Goal: Information Seeking & Learning: Check status

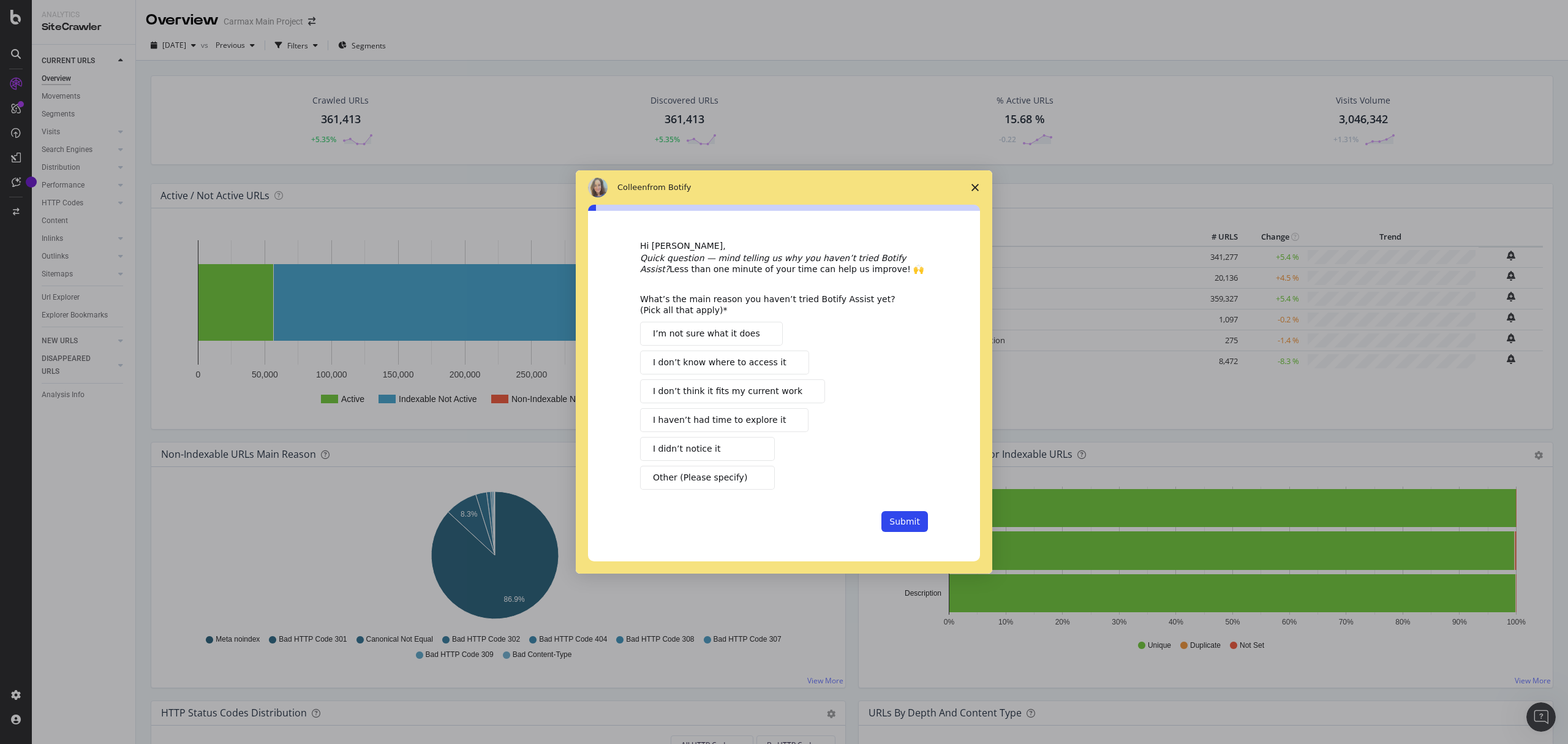
click at [972, 185] on icon "Close survey" at bounding box center [976, 188] width 8 height 8
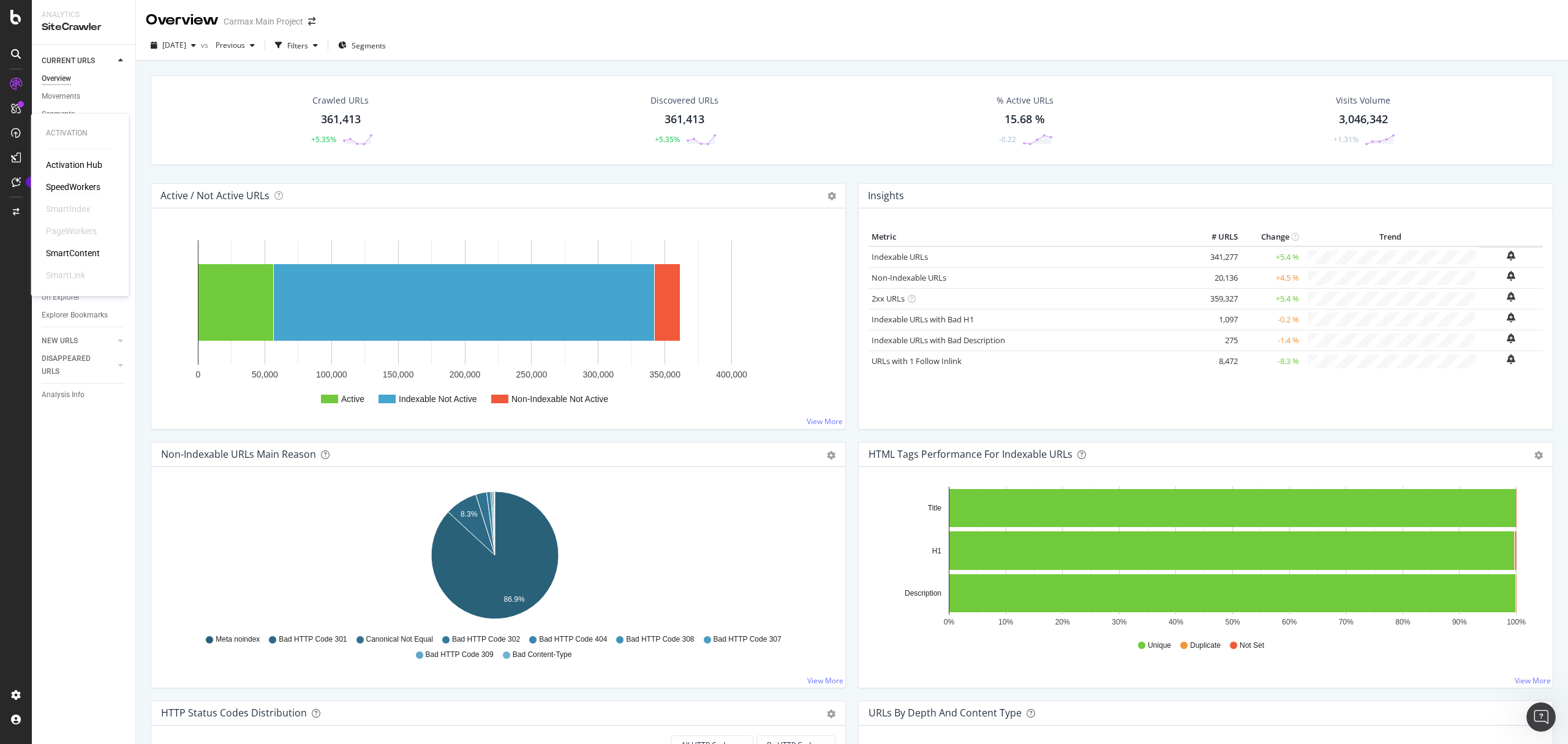
click at [52, 184] on div "SpeedWorkers" at bounding box center [73, 187] width 55 height 12
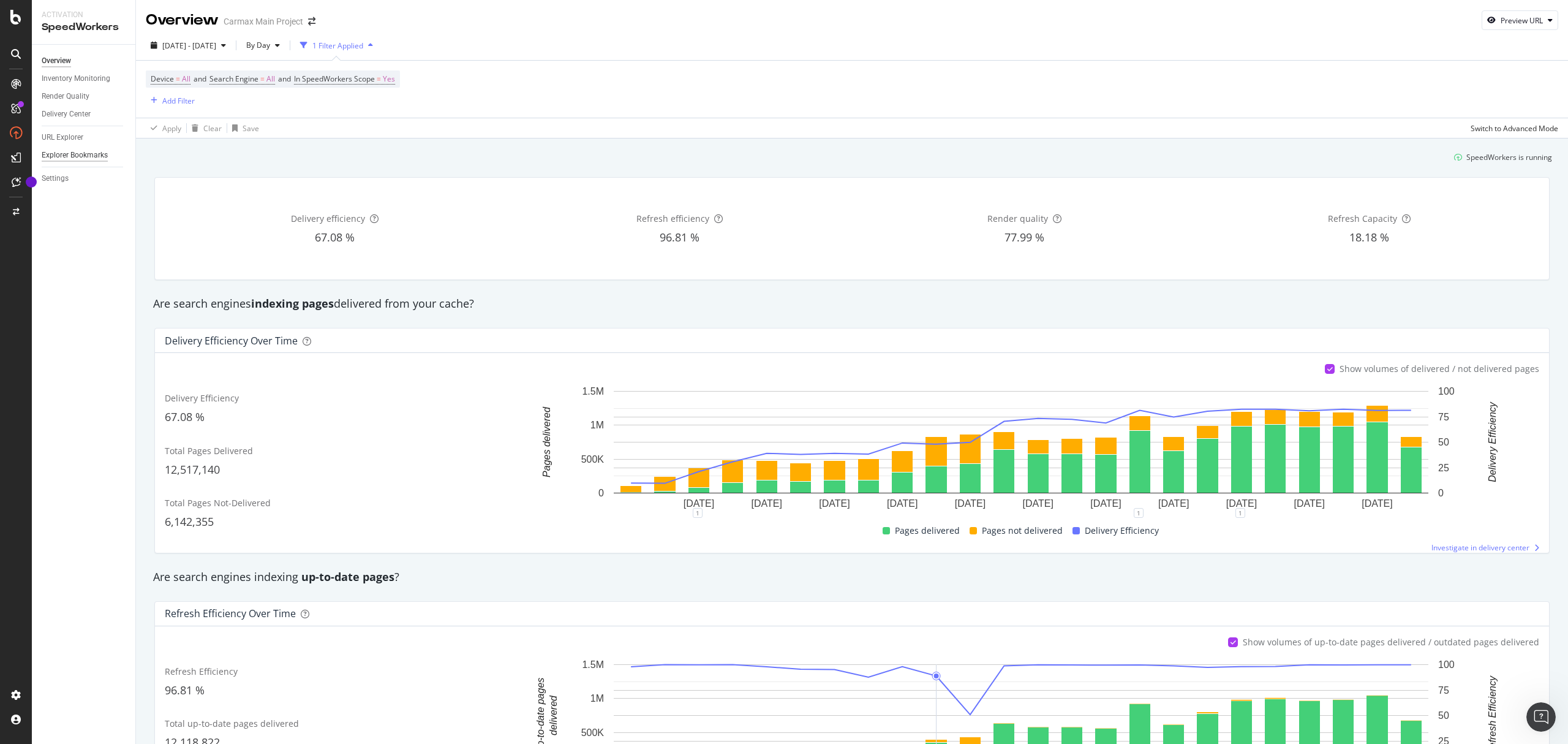
click at [75, 157] on div "Explorer Bookmarks" at bounding box center [75, 155] width 66 height 13
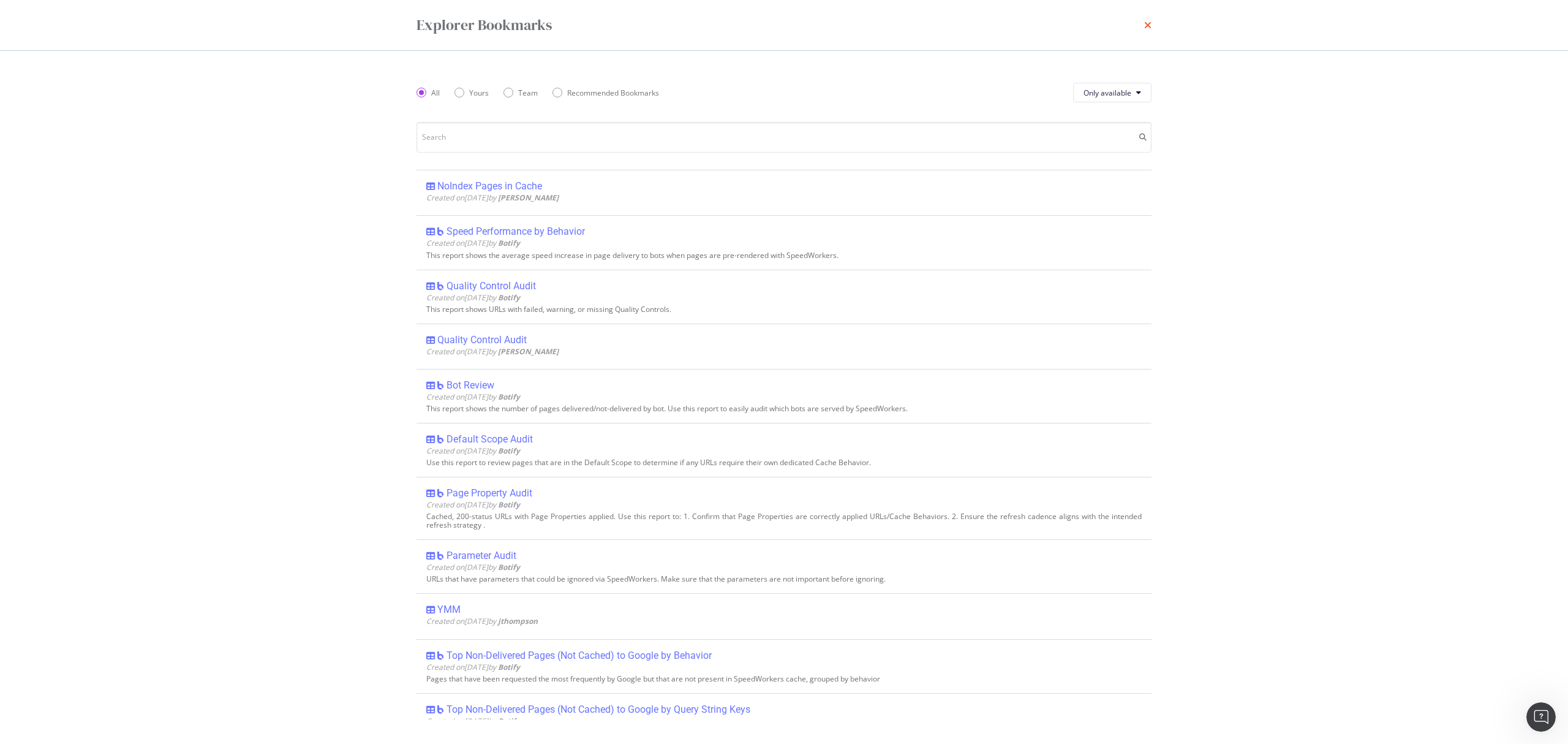
click at [1147, 25] on icon "times" at bounding box center [1148, 25] width 8 height 10
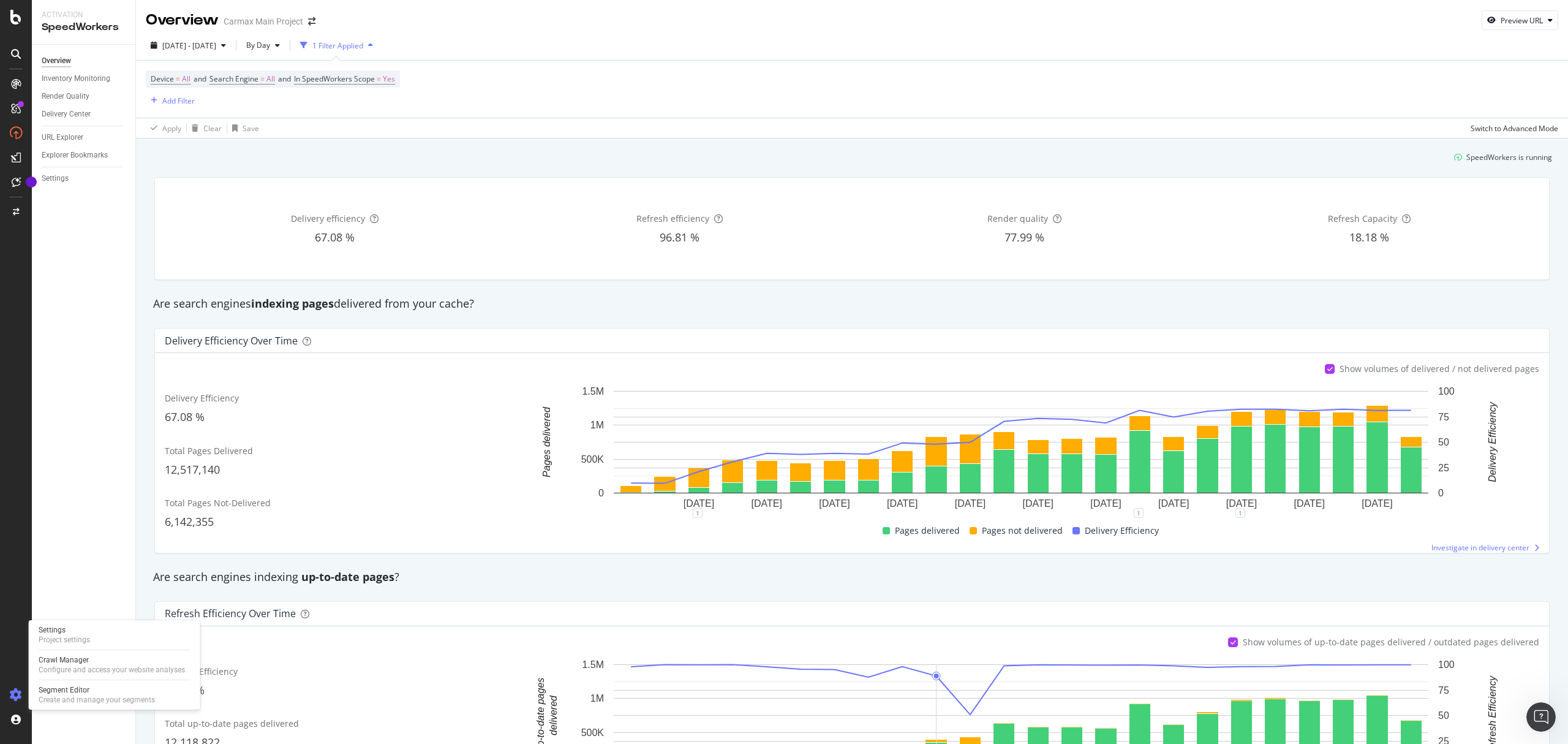
click at [20, 690] on icon at bounding box center [16, 695] width 12 height 12
click at [62, 638] on div "Project settings" at bounding box center [65, 639] width 52 height 10
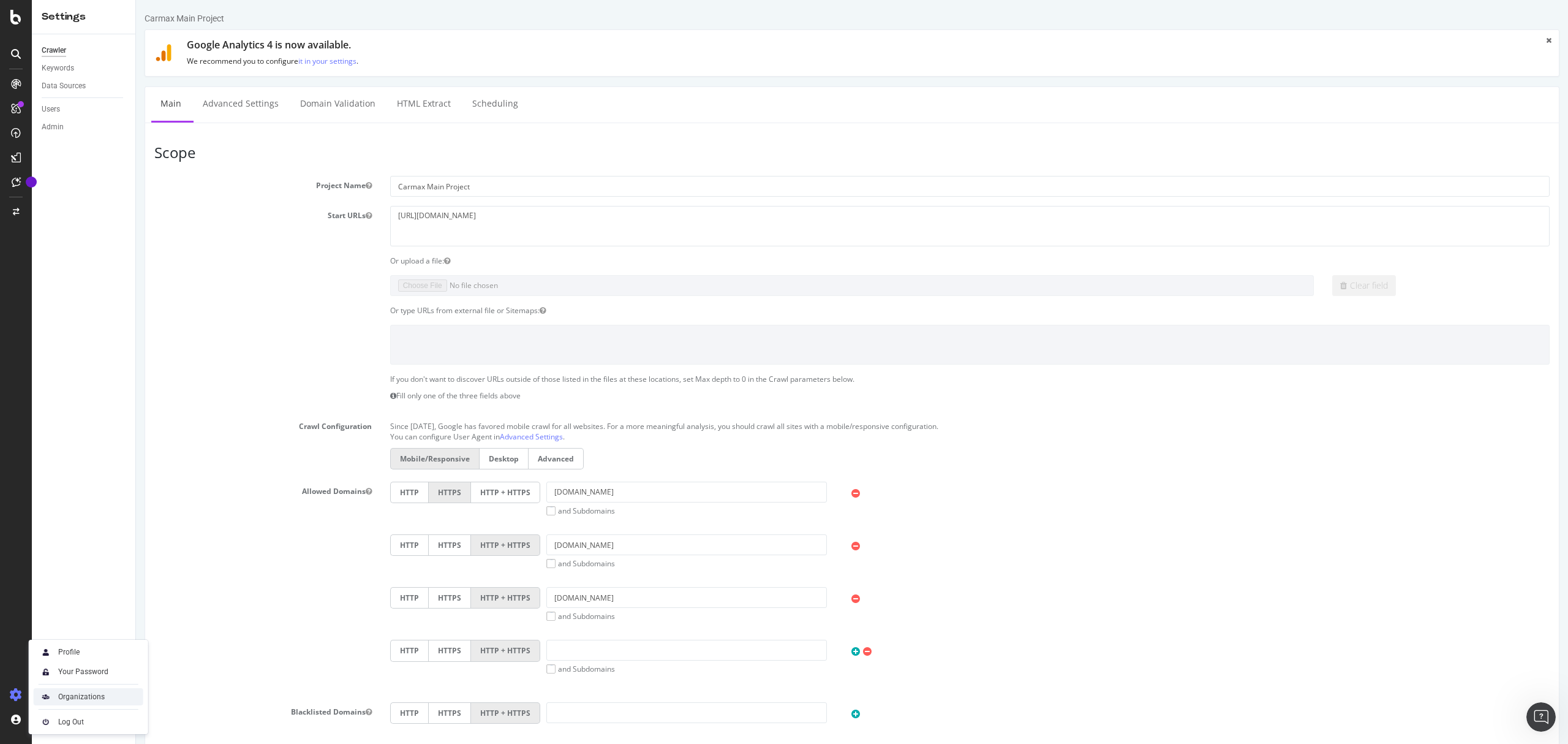
click at [77, 692] on div "Organizations" at bounding box center [81, 696] width 46 height 10
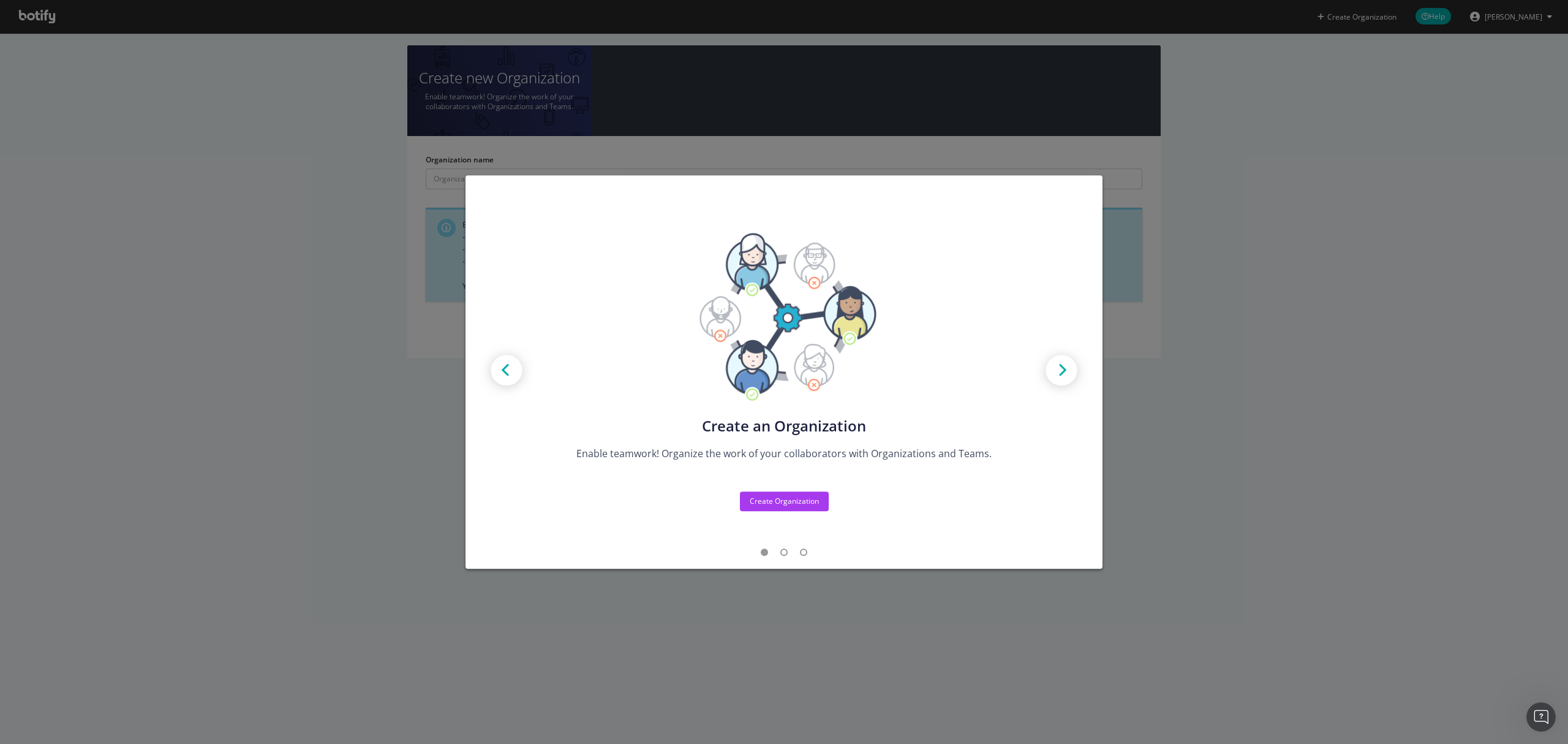
click at [1059, 365] on img "modal" at bounding box center [1062, 371] width 55 height 55
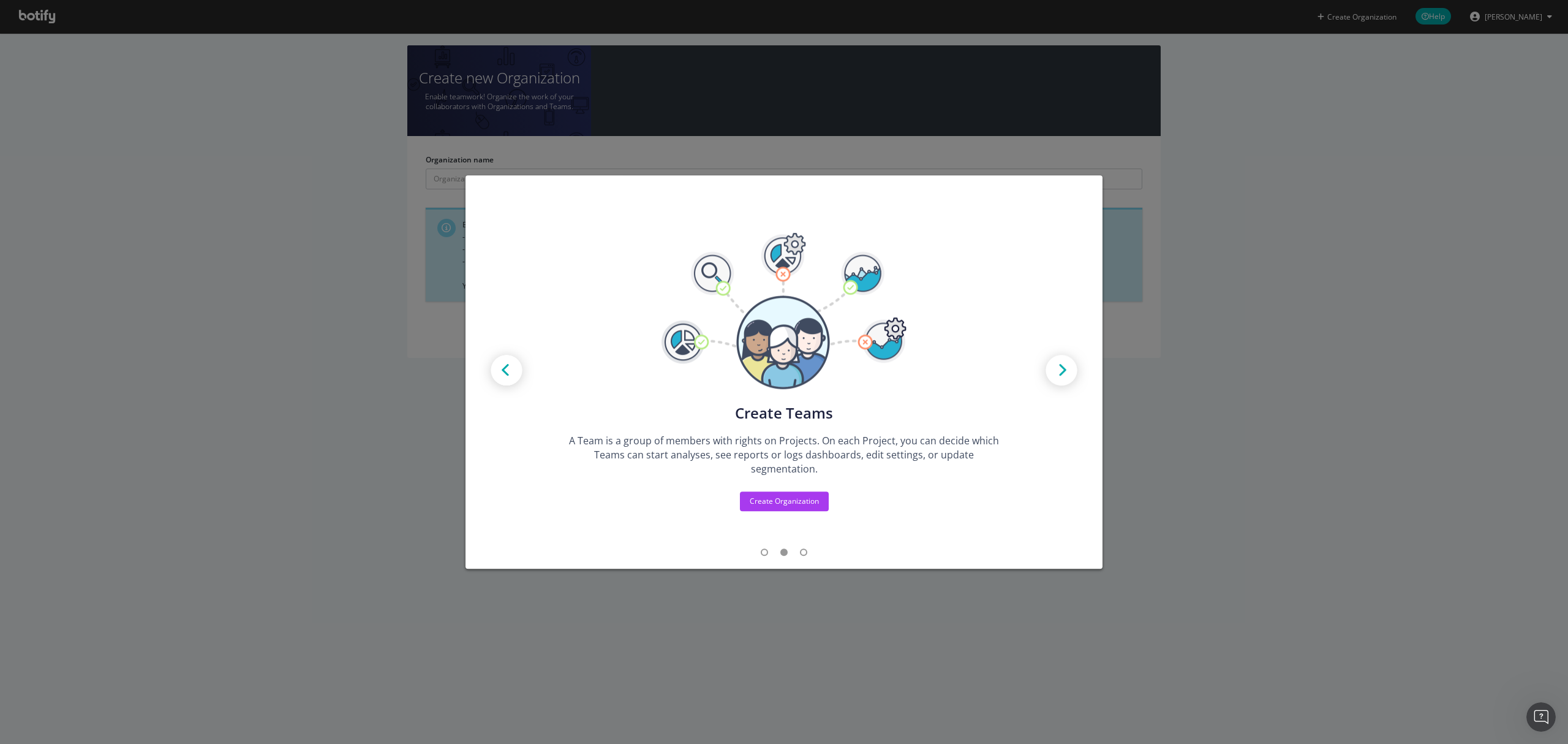
click at [1059, 365] on img "modal" at bounding box center [1062, 371] width 55 height 55
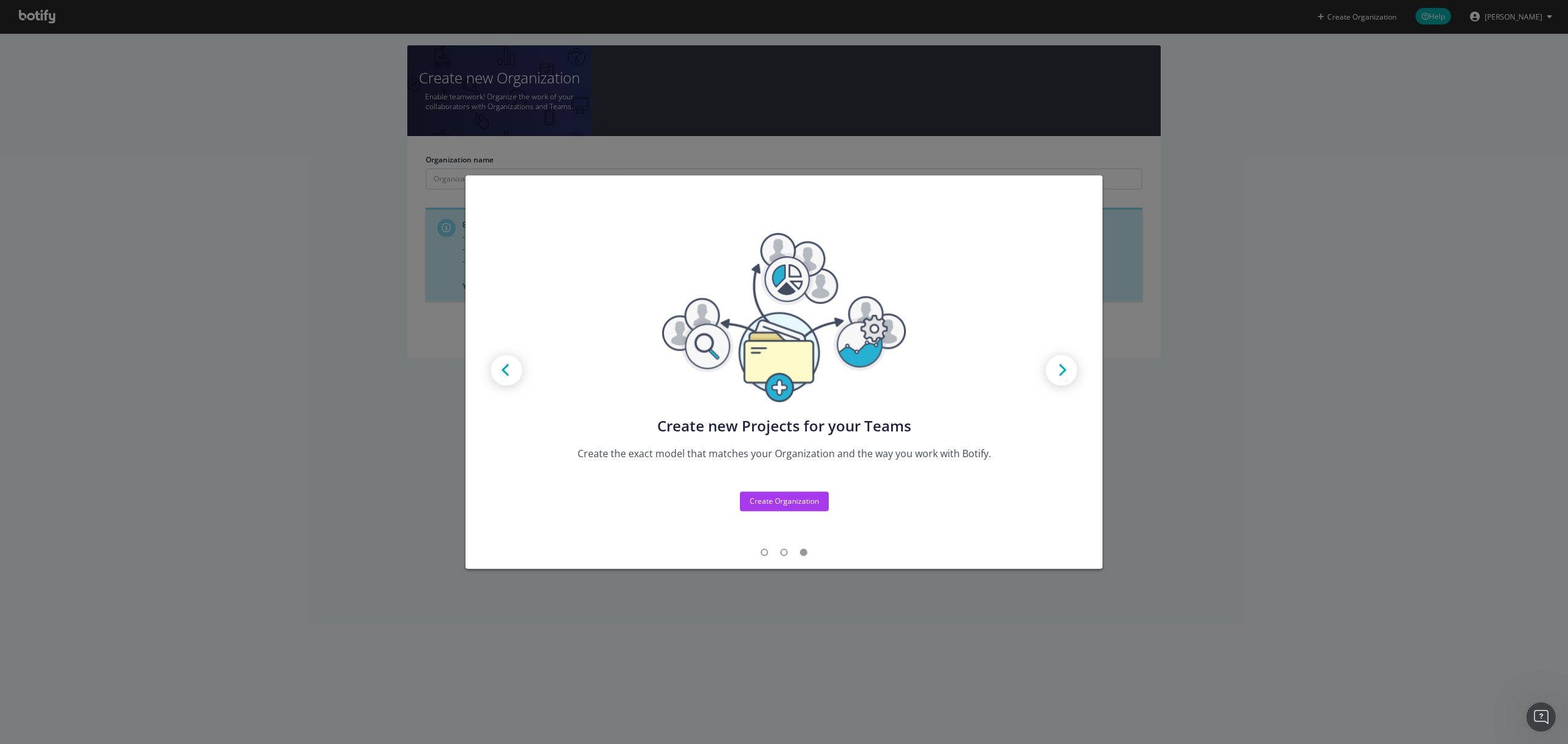
click at [1059, 365] on img "modal" at bounding box center [1062, 371] width 55 height 55
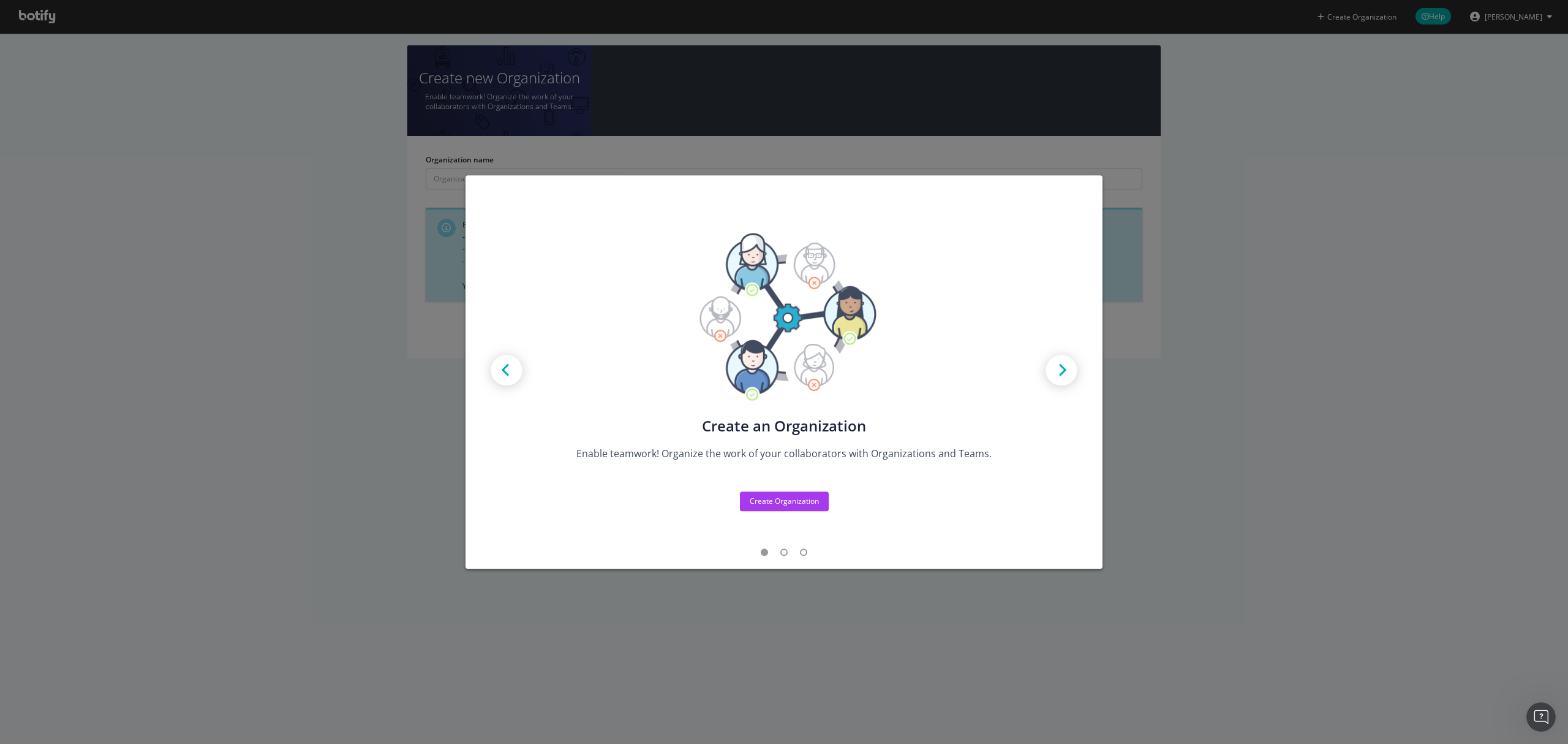
click at [1287, 455] on div "Create new Projects for your Teams Create the exact model that matches your Org…" at bounding box center [784, 372] width 1568 height 744
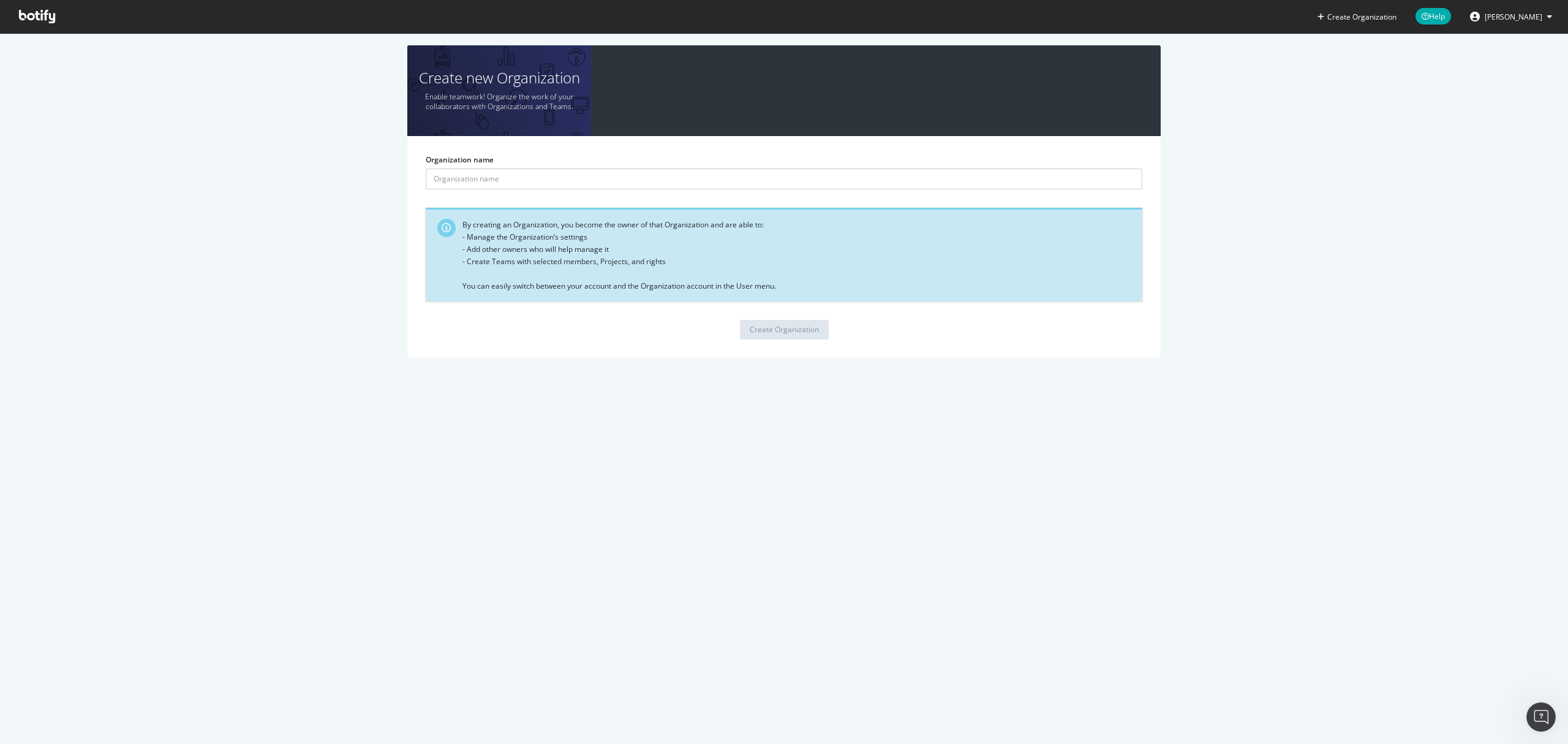
click at [1518, 17] on span "[PERSON_NAME]" at bounding box center [1514, 17] width 58 height 11
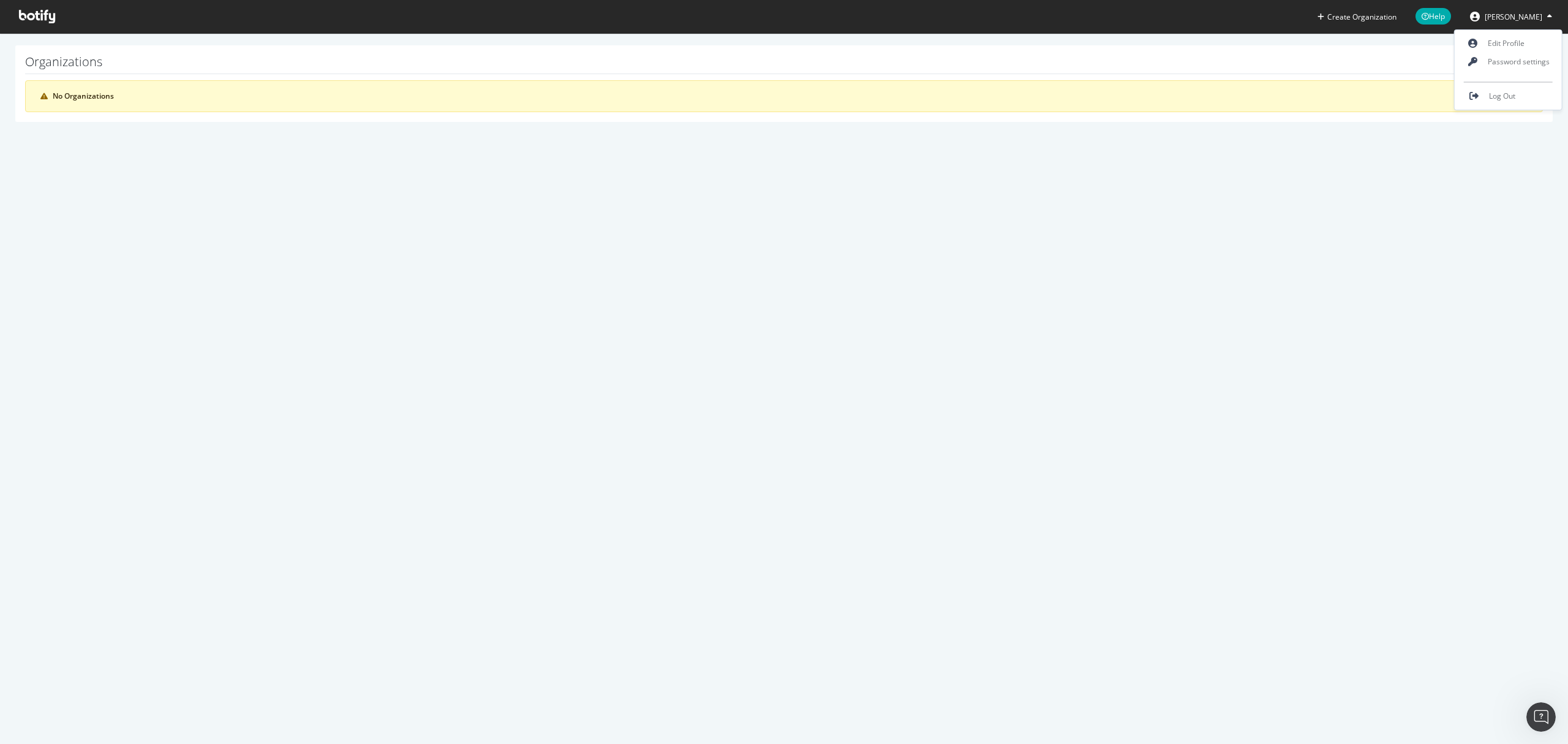
click at [52, 13] on icon at bounding box center [37, 17] width 37 height 14
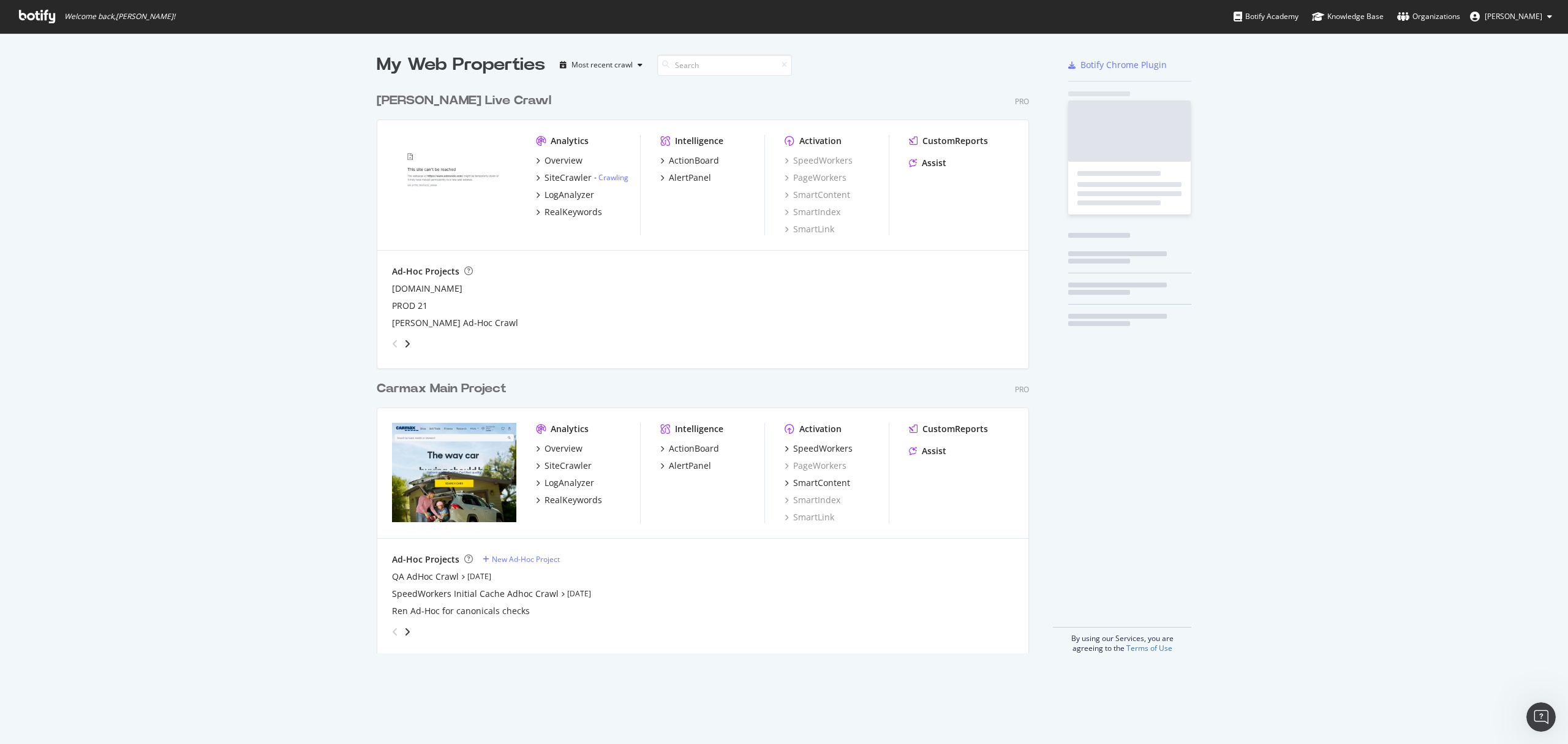
scroll to position [732, 1544]
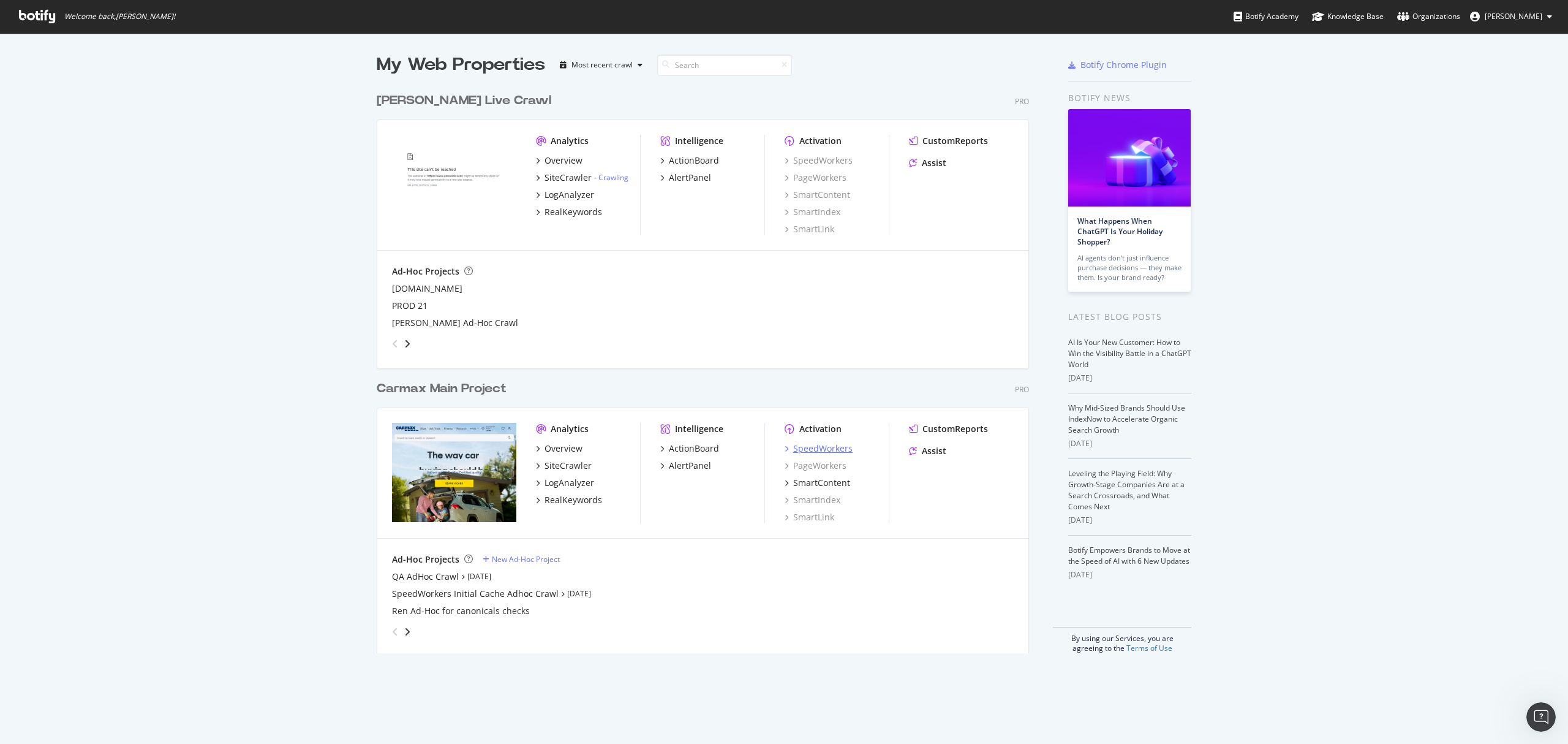
click at [834, 449] on div "SpeedWorkers" at bounding box center [823, 449] width 59 height 12
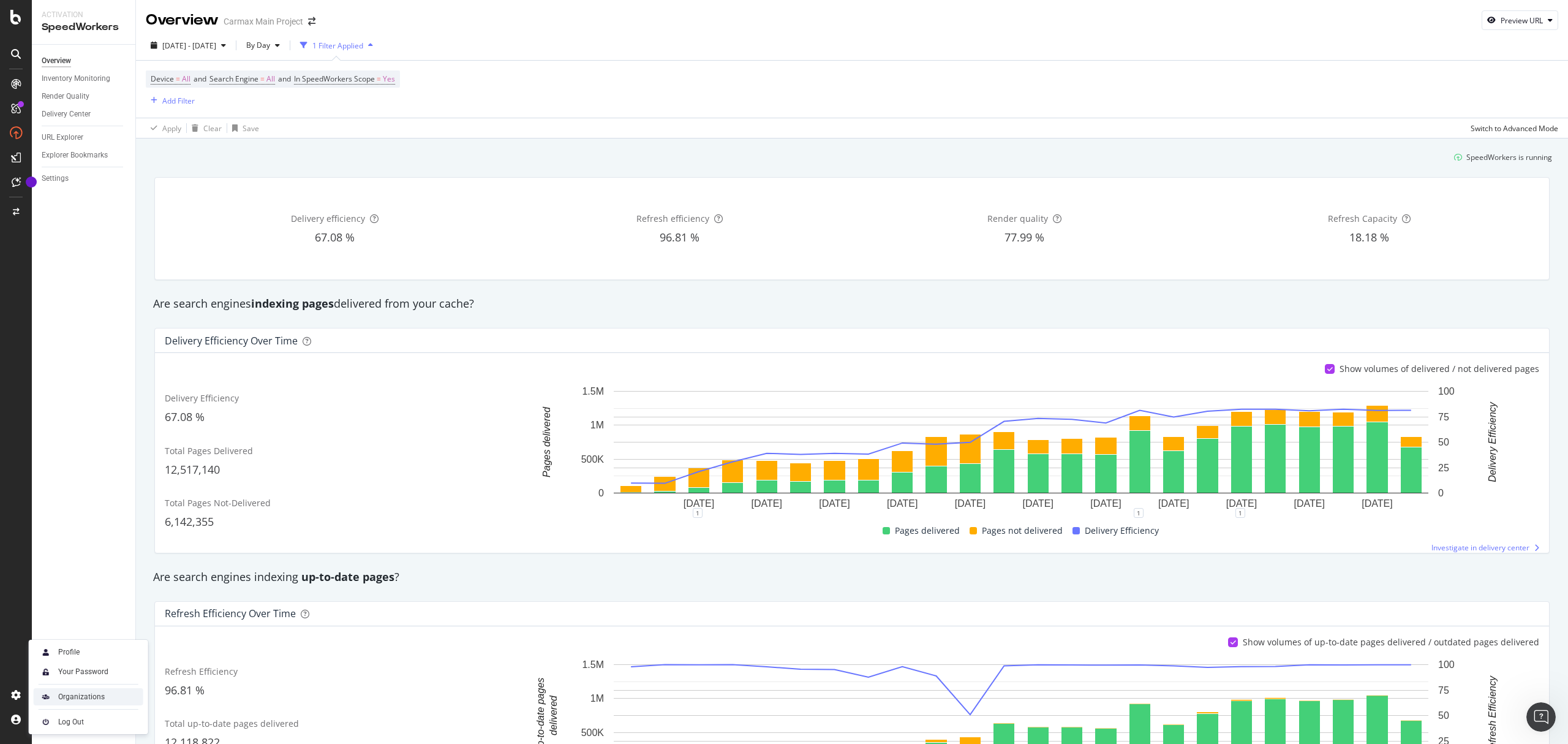
click at [80, 695] on div "Organizations" at bounding box center [81, 696] width 46 height 10
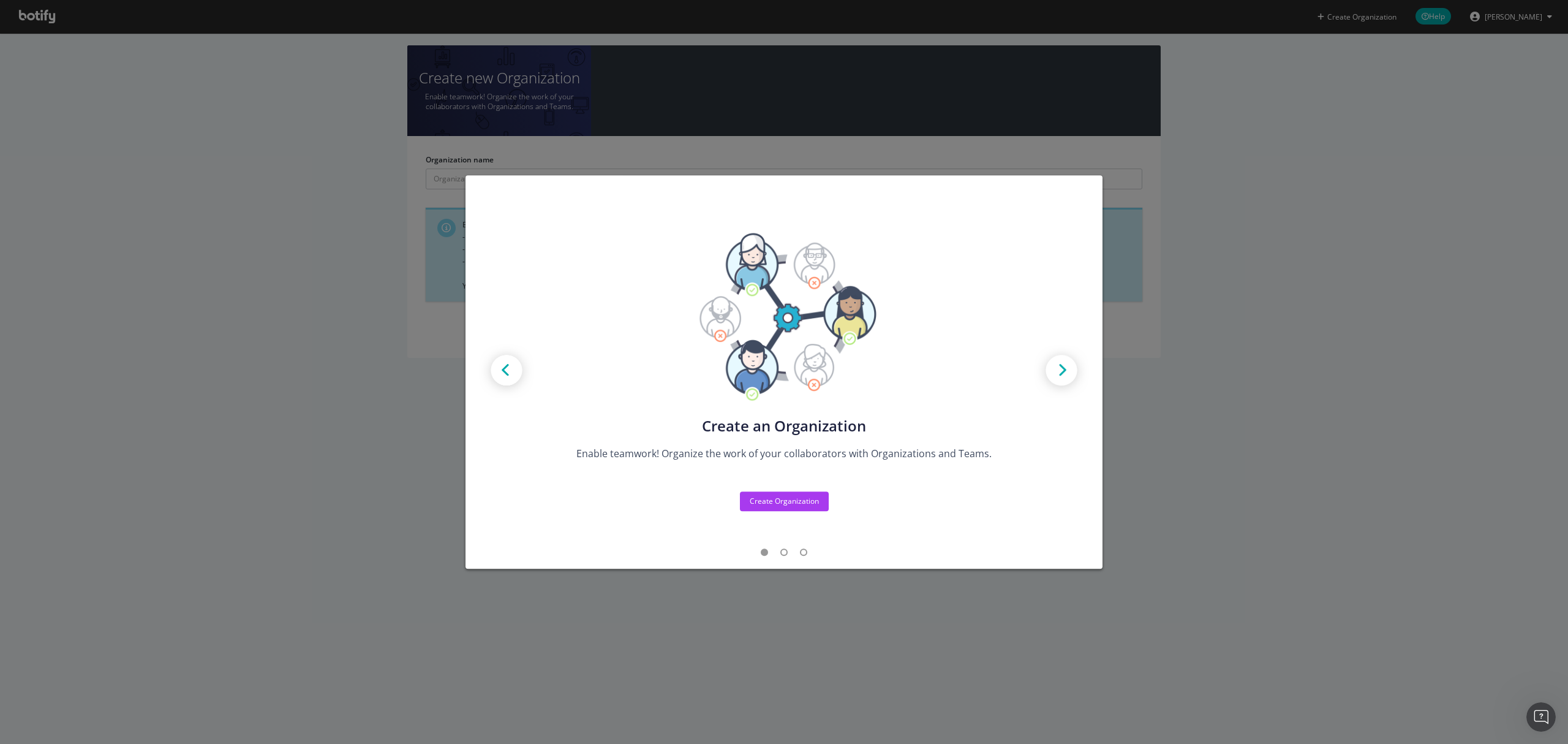
click at [1064, 374] on img "modal" at bounding box center [1062, 371] width 55 height 55
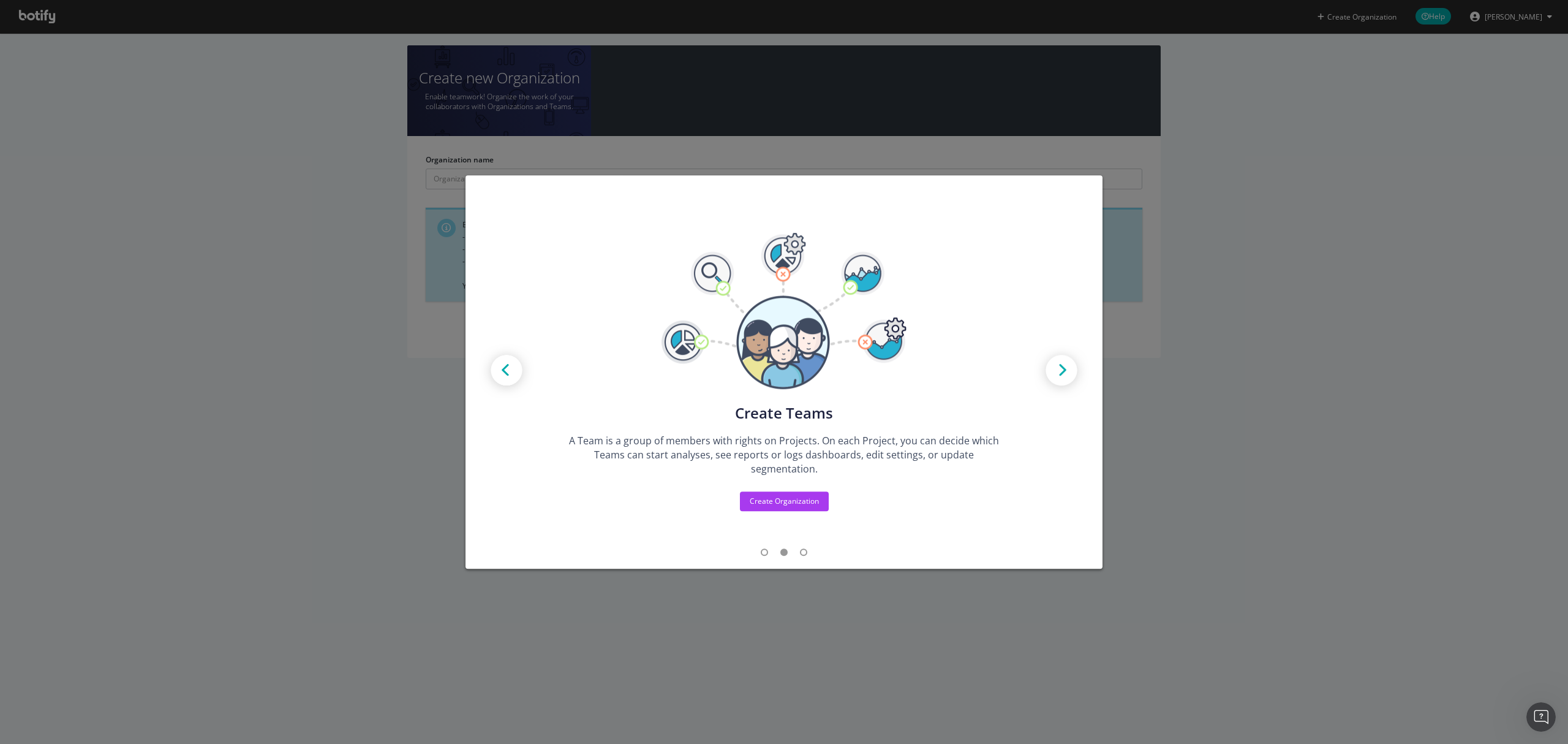
click at [1064, 374] on img "modal" at bounding box center [1062, 371] width 55 height 55
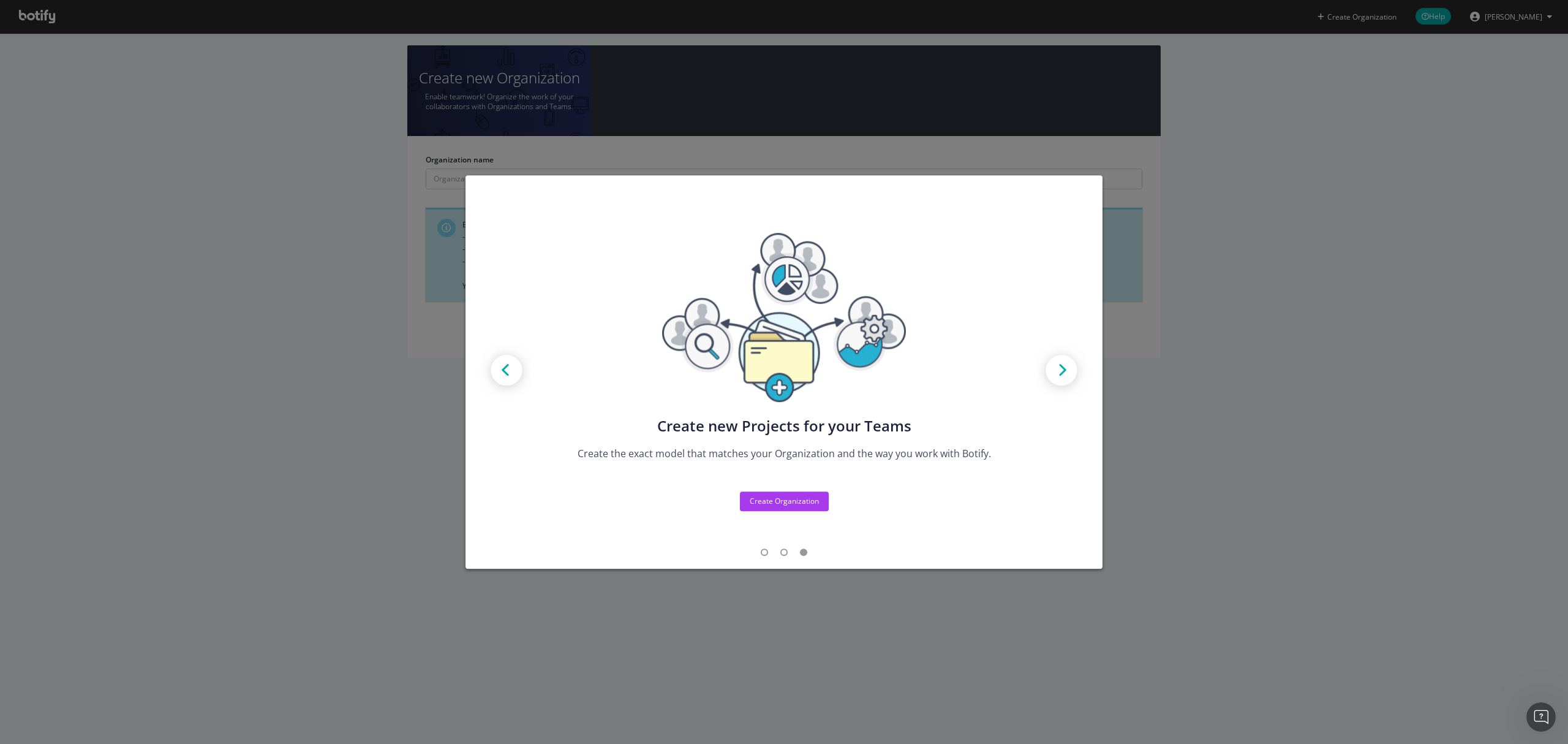
click at [1229, 431] on div "Create new Projects for your Teams Create the exact model that matches your Org…" at bounding box center [784, 372] width 1568 height 744
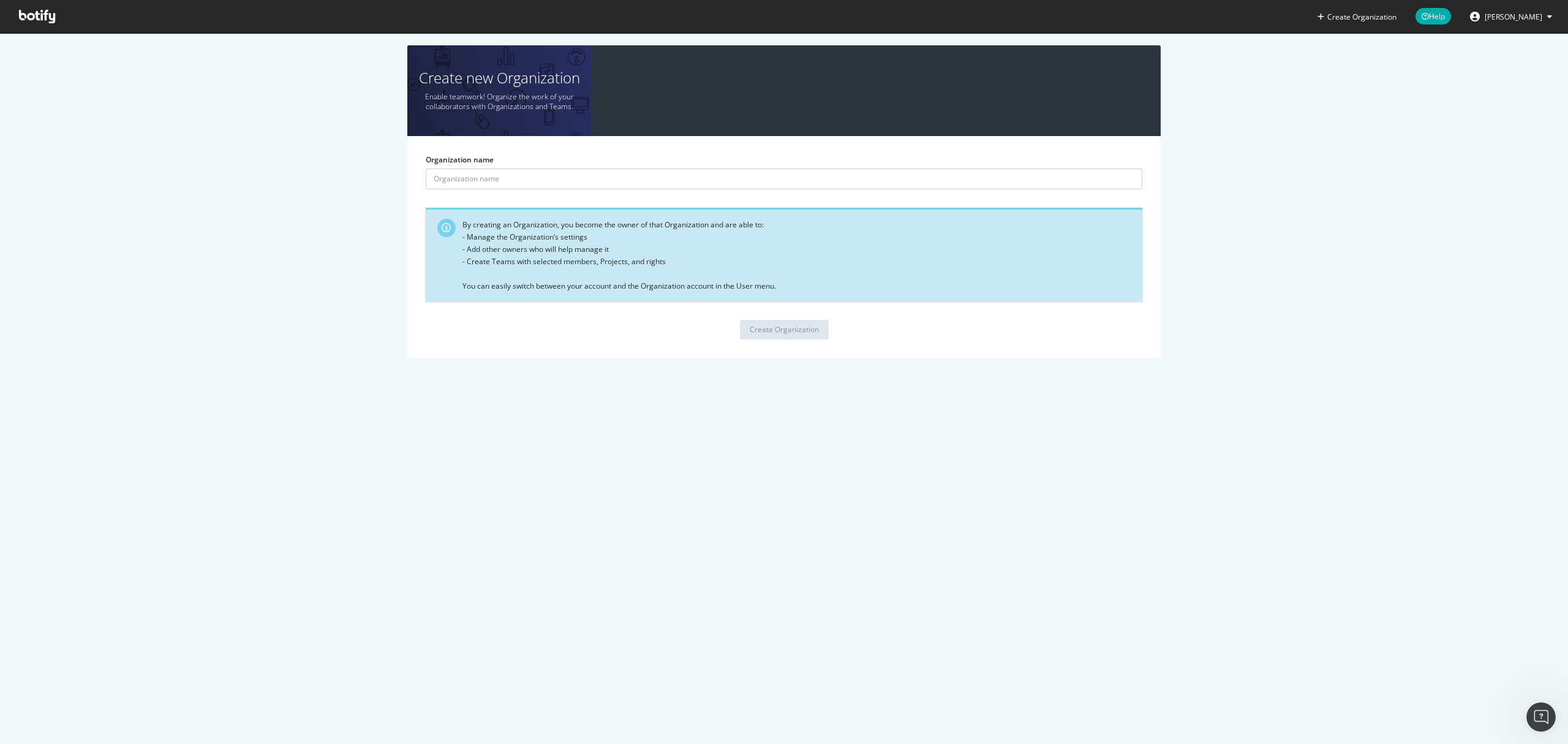
click at [32, 13] on icon at bounding box center [37, 17] width 37 height 14
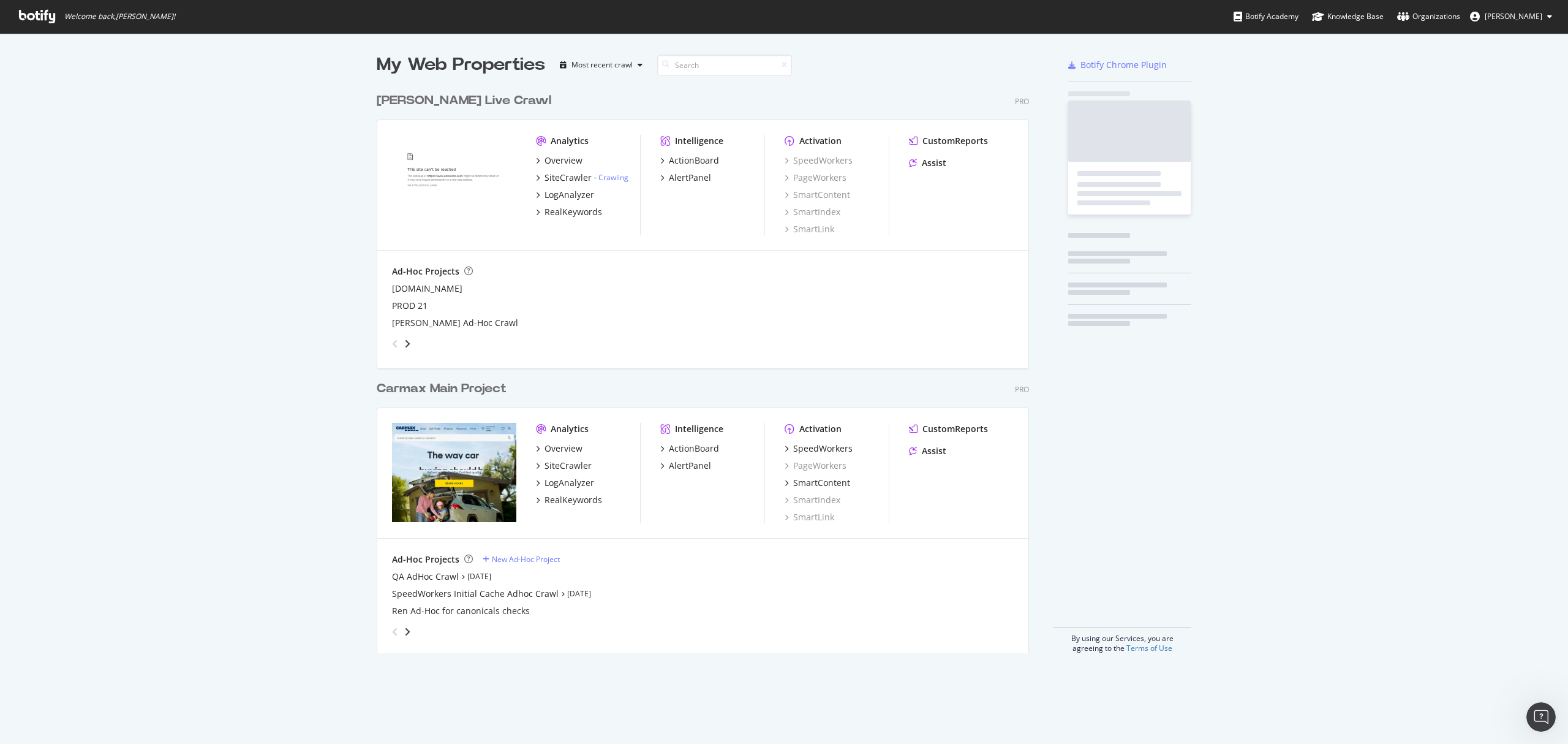
scroll to position [732, 1544]
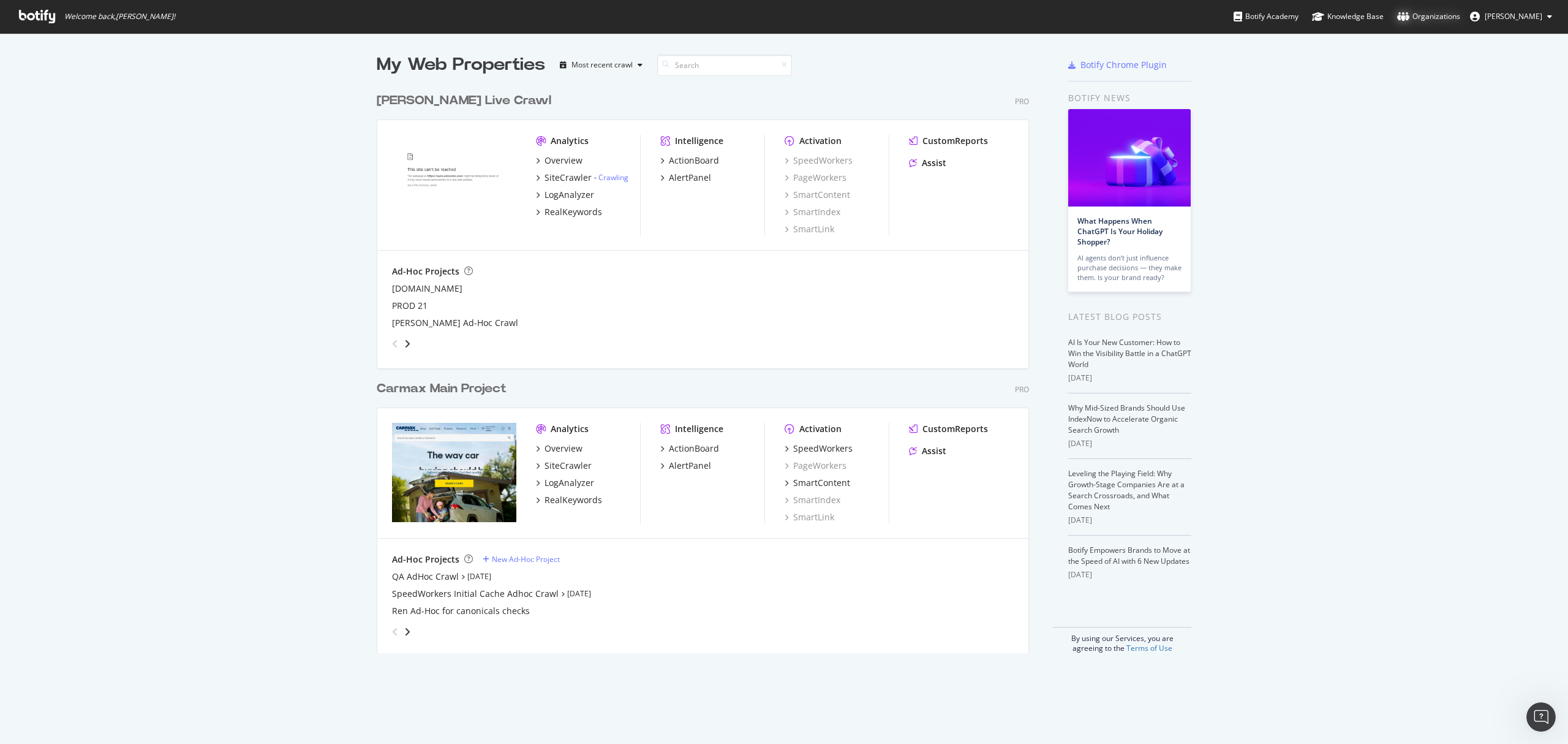
click at [1449, 12] on div "Organizations" at bounding box center [1428, 17] width 63 height 12
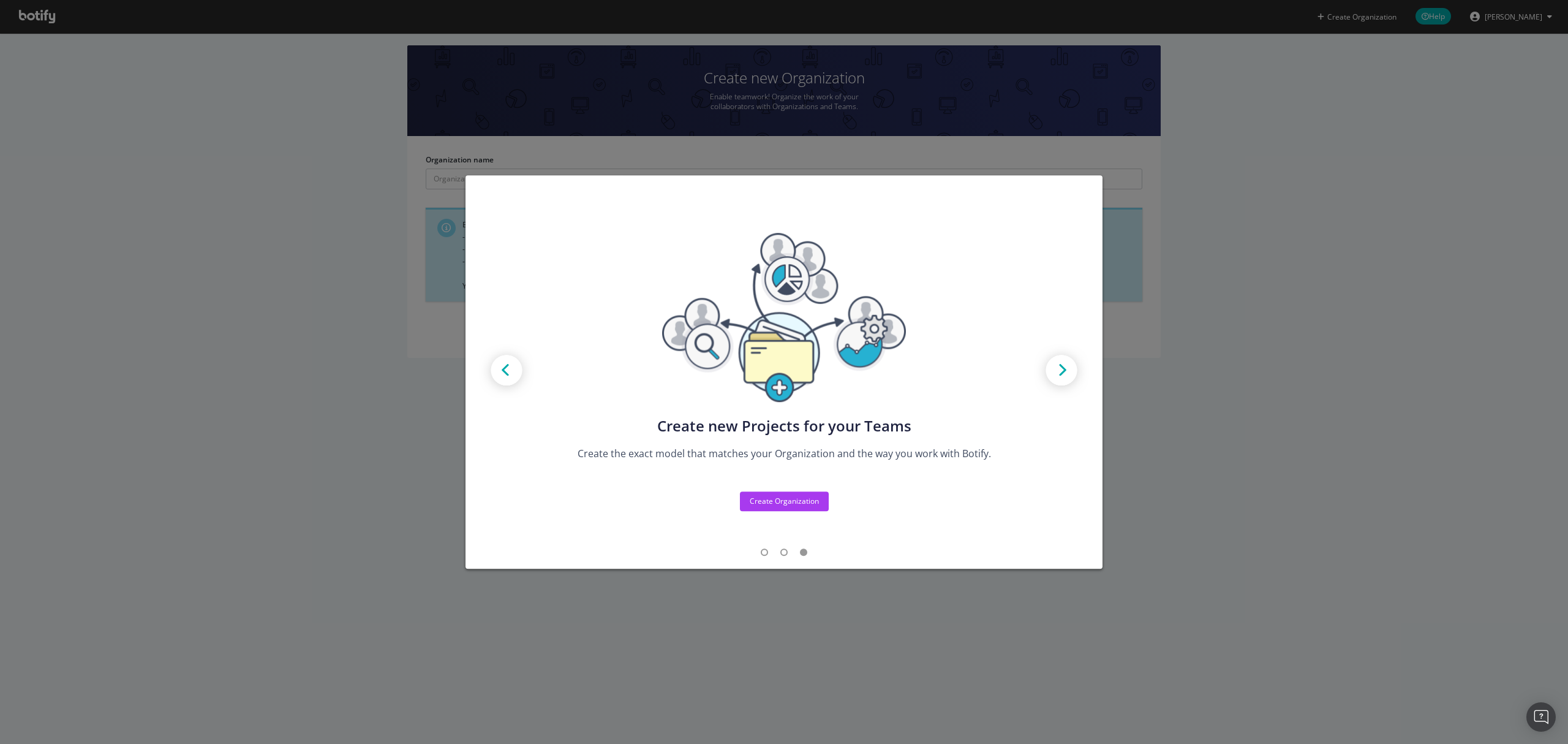
click at [1060, 369] on img "modal" at bounding box center [1062, 371] width 55 height 55
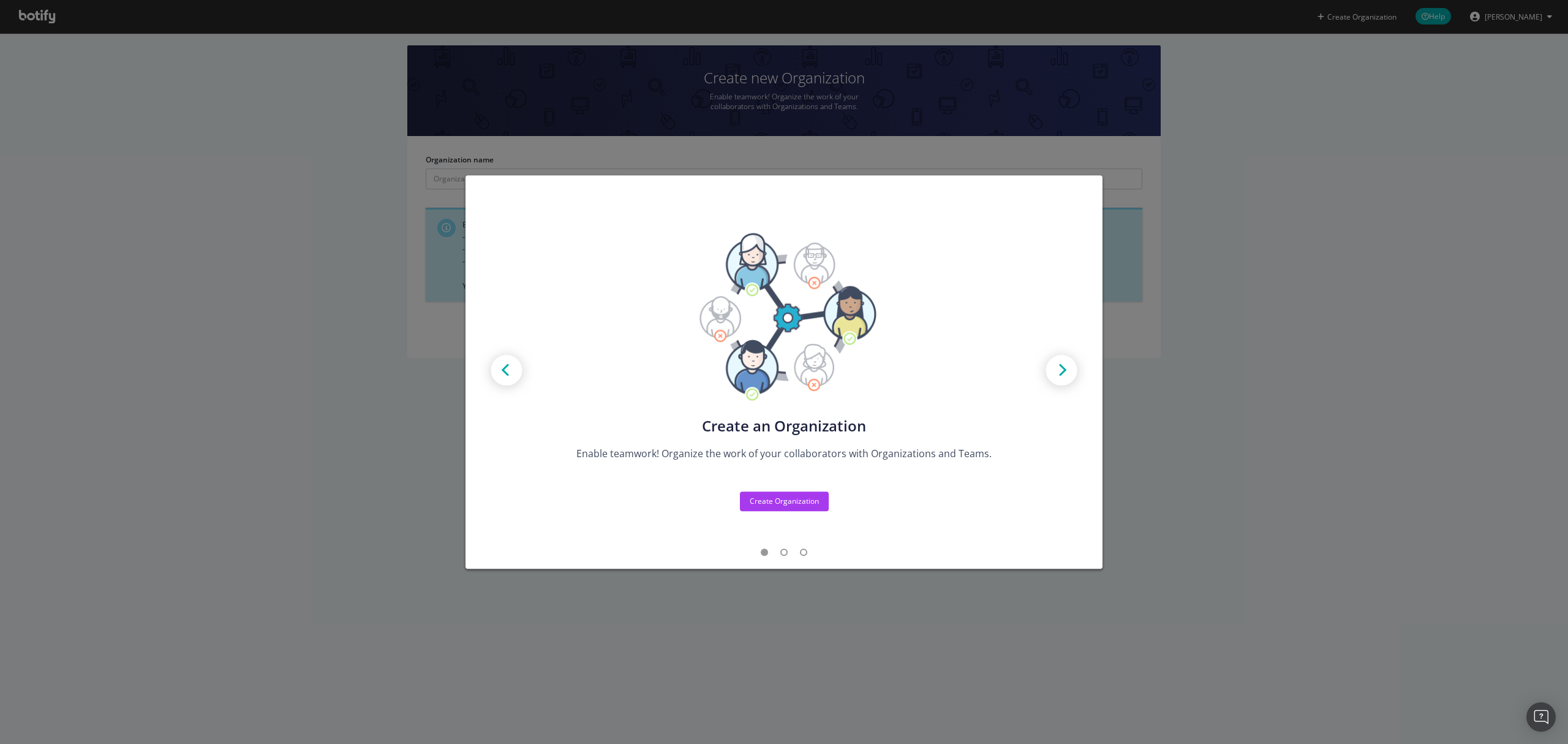
click at [1060, 369] on img "modal" at bounding box center [1062, 371] width 55 height 55
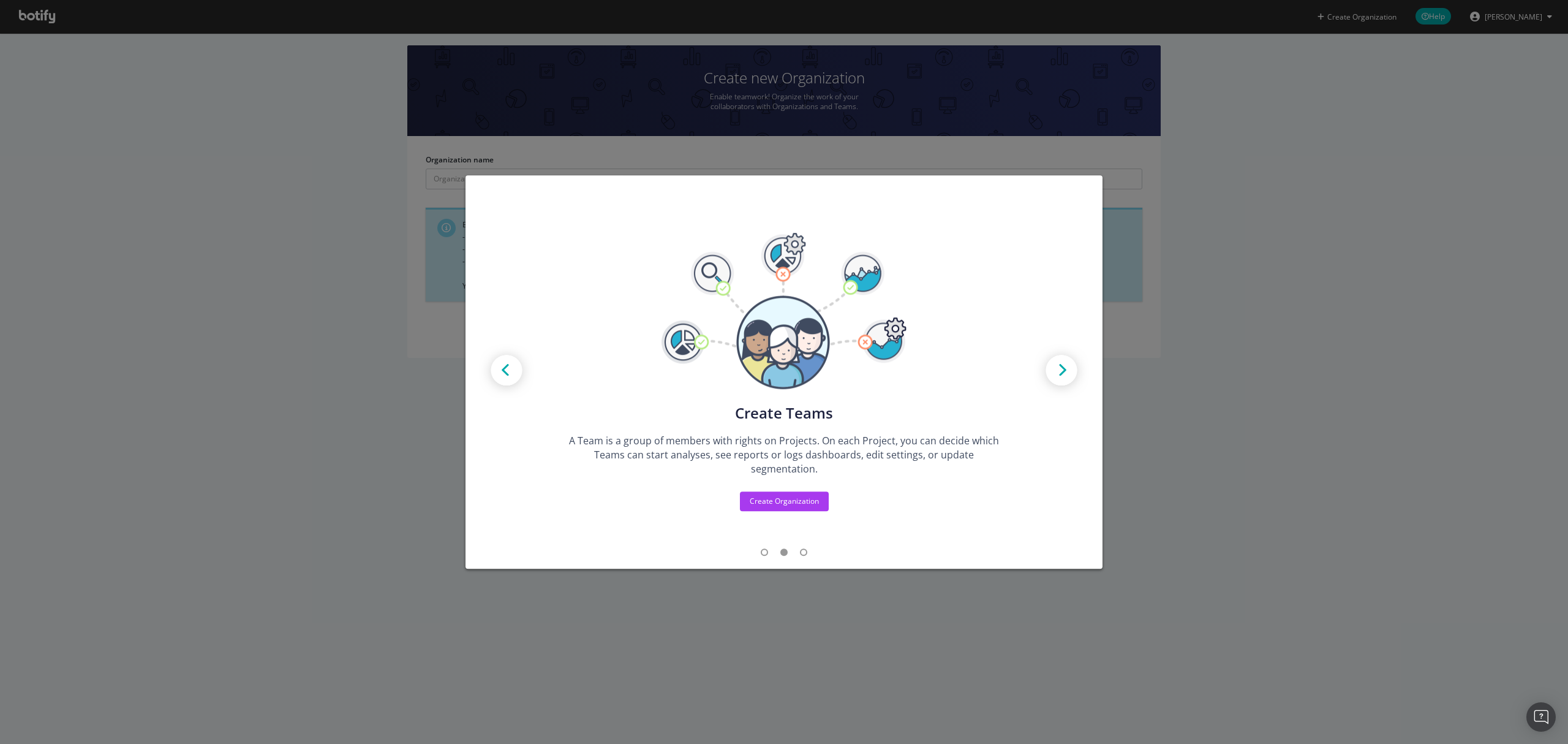
click at [1215, 365] on div "Create new Projects for your Teams Create the exact model that matches your Org…" at bounding box center [784, 372] width 1568 height 744
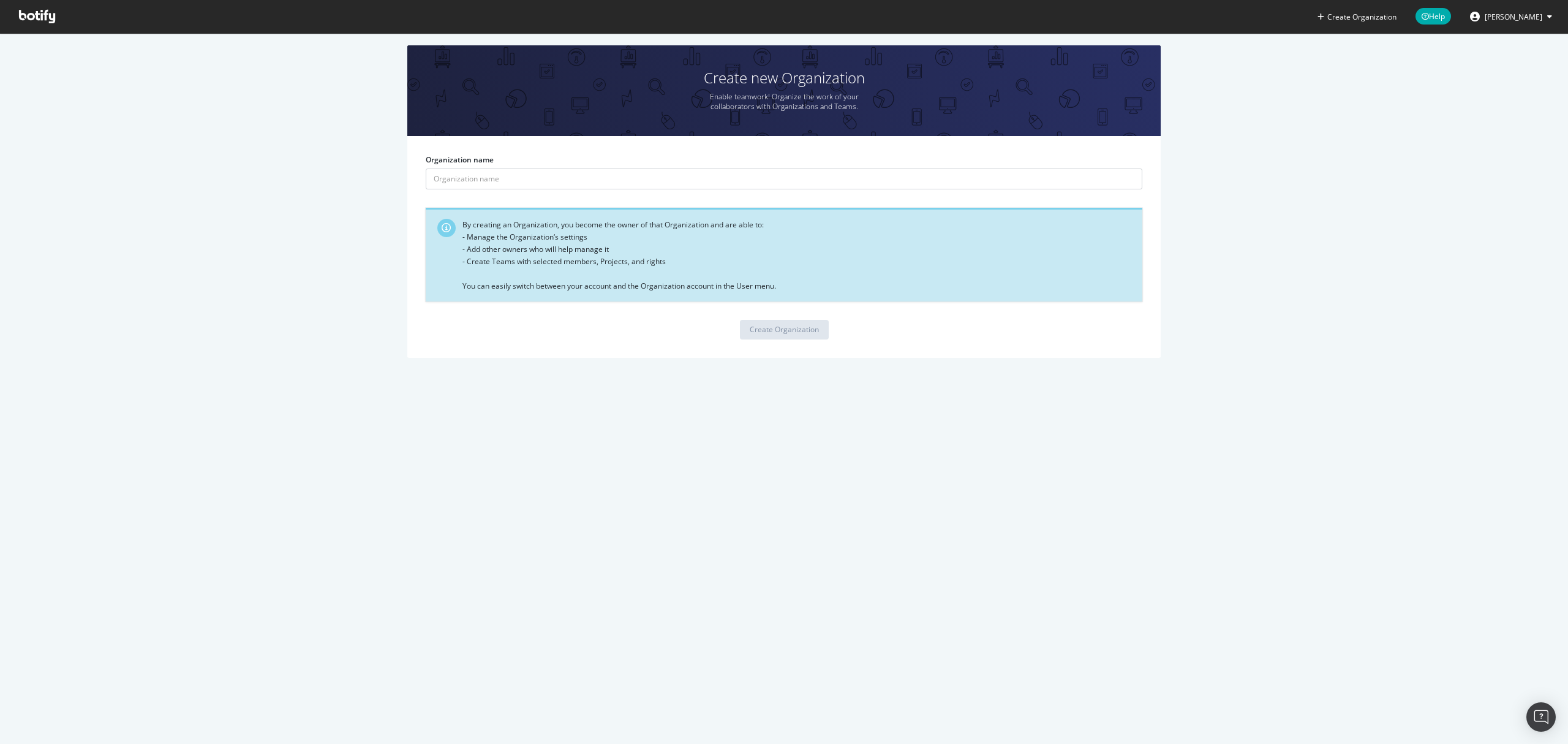
click at [1510, 17] on span "[PERSON_NAME]" at bounding box center [1514, 17] width 58 height 11
click at [1514, 37] on link "Edit Profile" at bounding box center [1508, 43] width 107 height 18
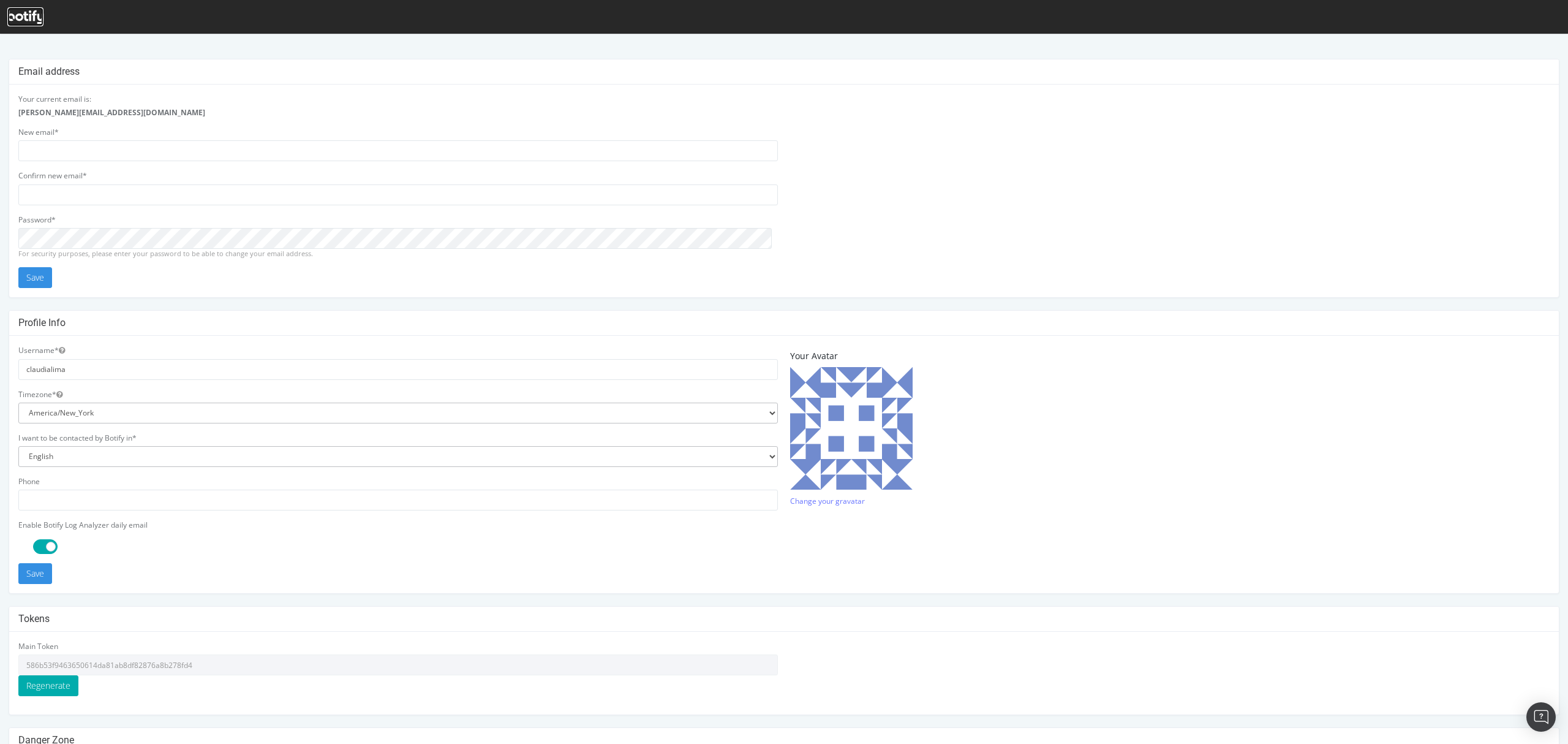
click at [30, 22] on icon at bounding box center [26, 17] width 37 height 14
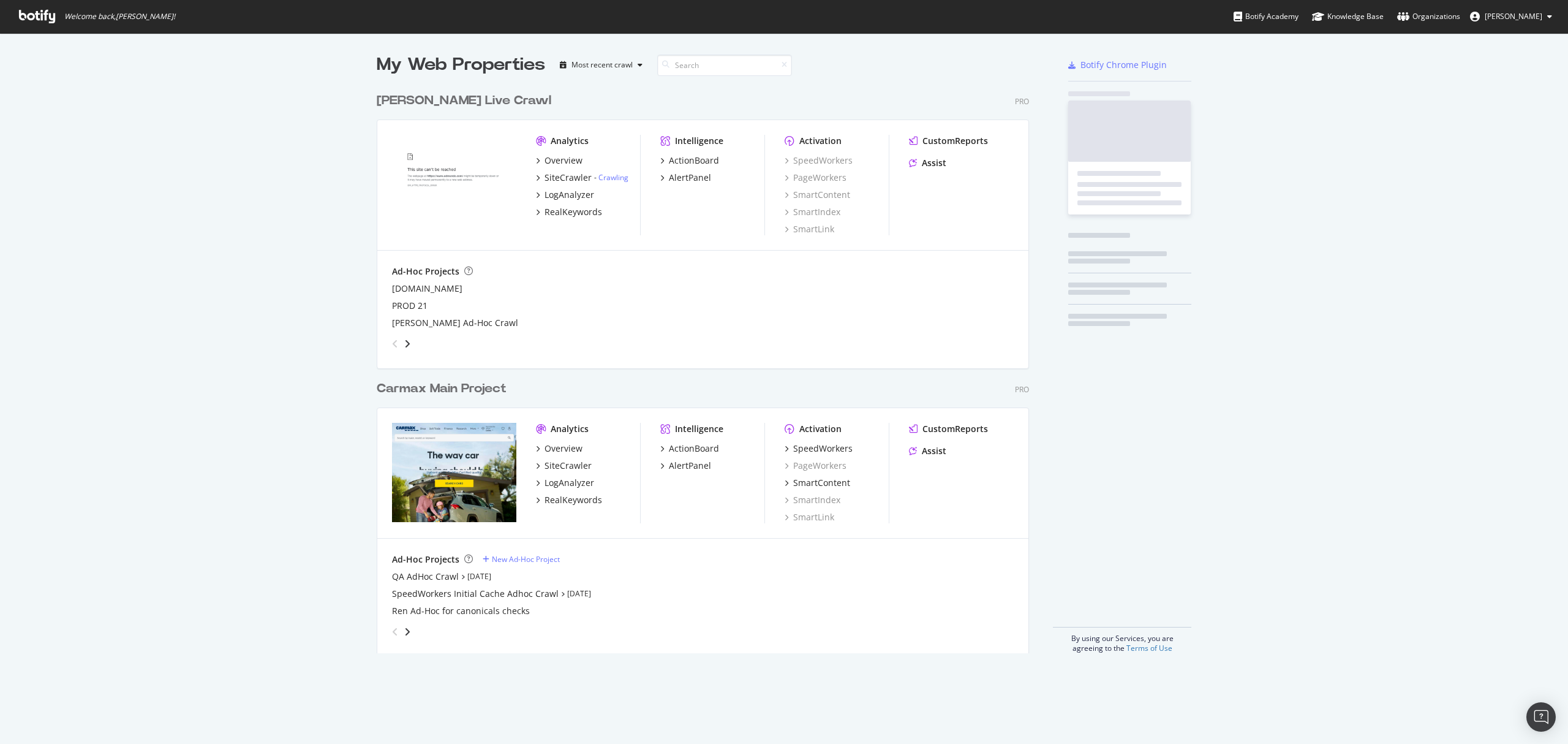
scroll to position [564, 650]
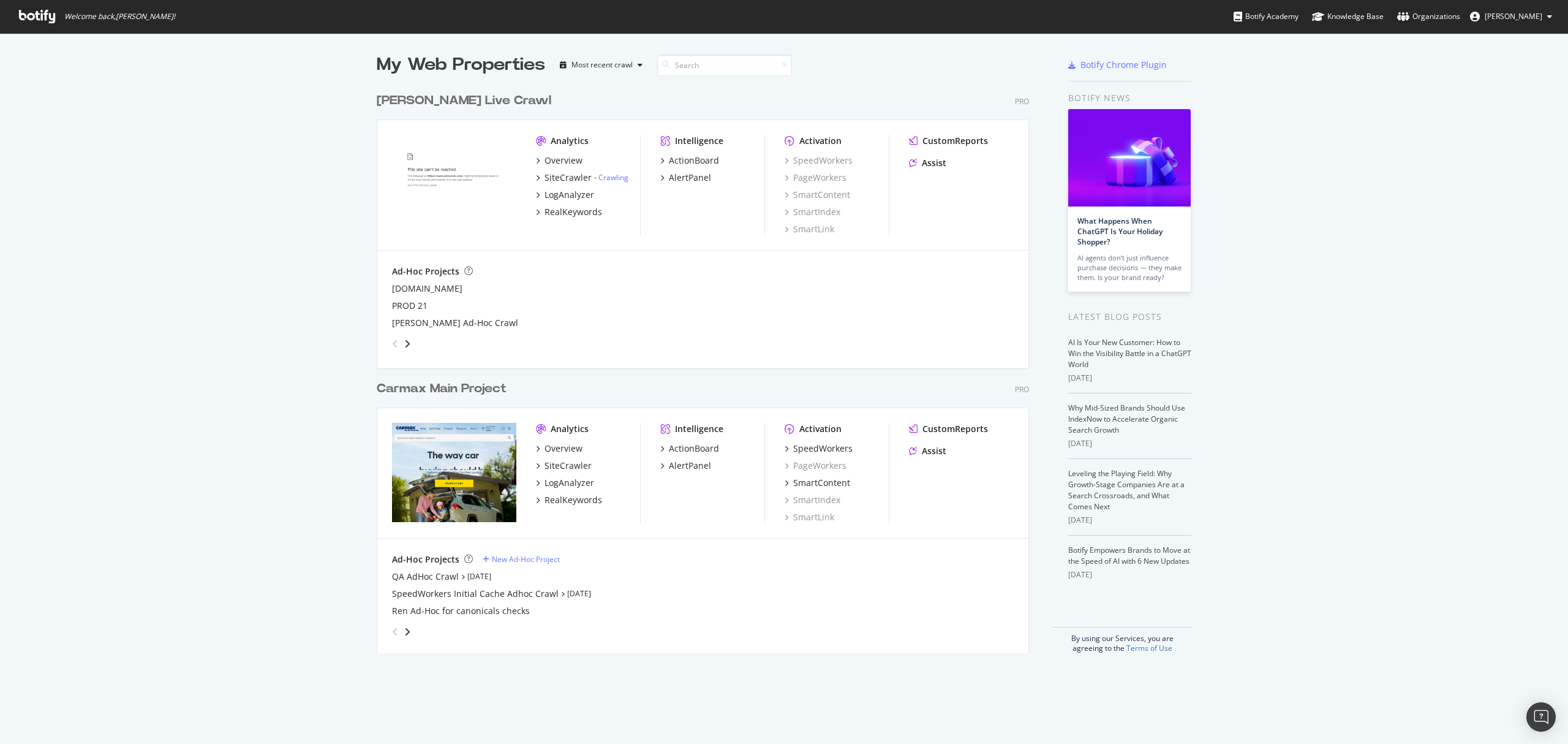
click at [1518, 14] on span "[PERSON_NAME]" at bounding box center [1514, 16] width 58 height 11
click at [1384, 134] on div "My Web Properties Most recent crawl Edmunds Live Crawl Pro Analytics Overview S…" at bounding box center [784, 352] width 1568 height 640
click at [830, 453] on div "SpeedWorkers" at bounding box center [823, 449] width 59 height 12
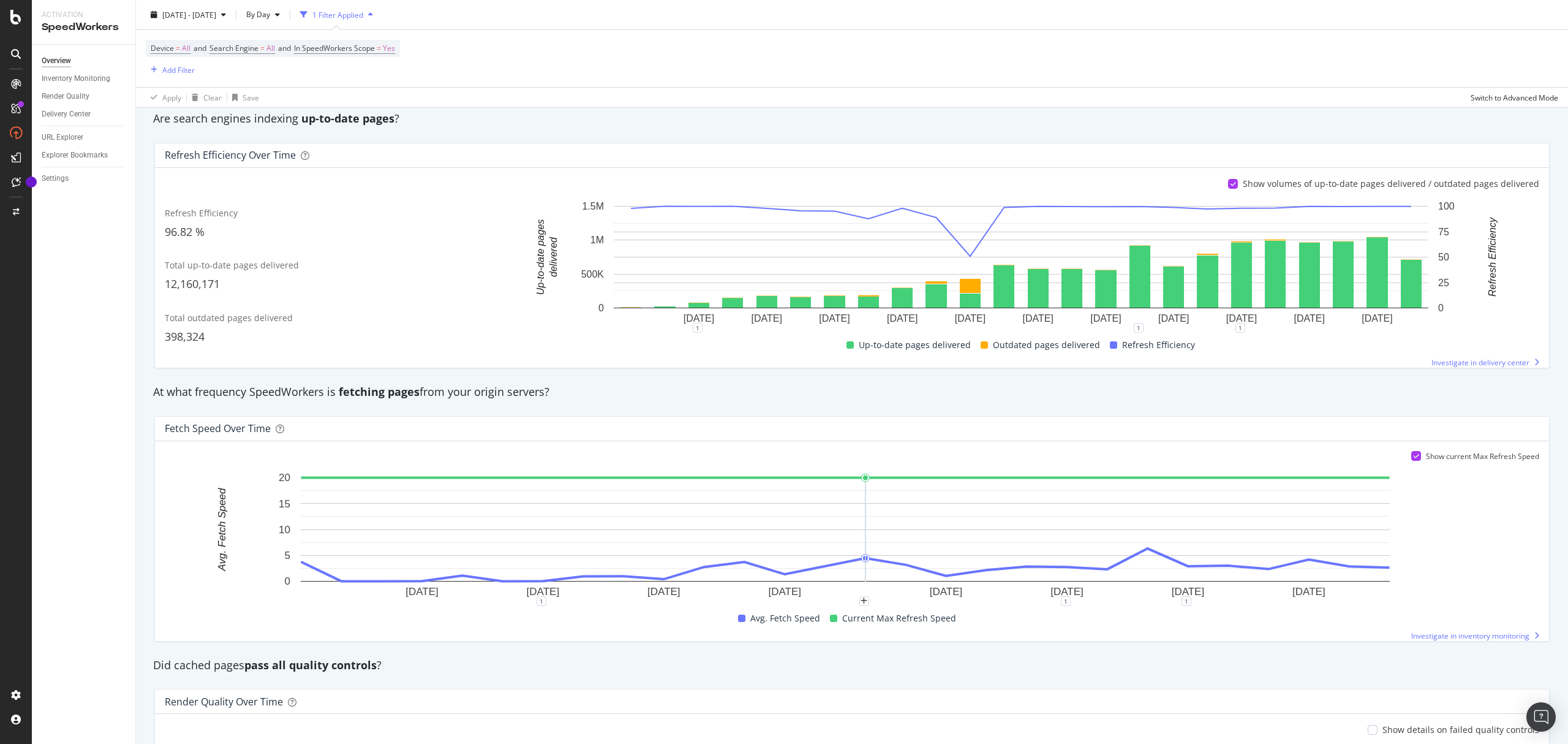
scroll to position [682, 0]
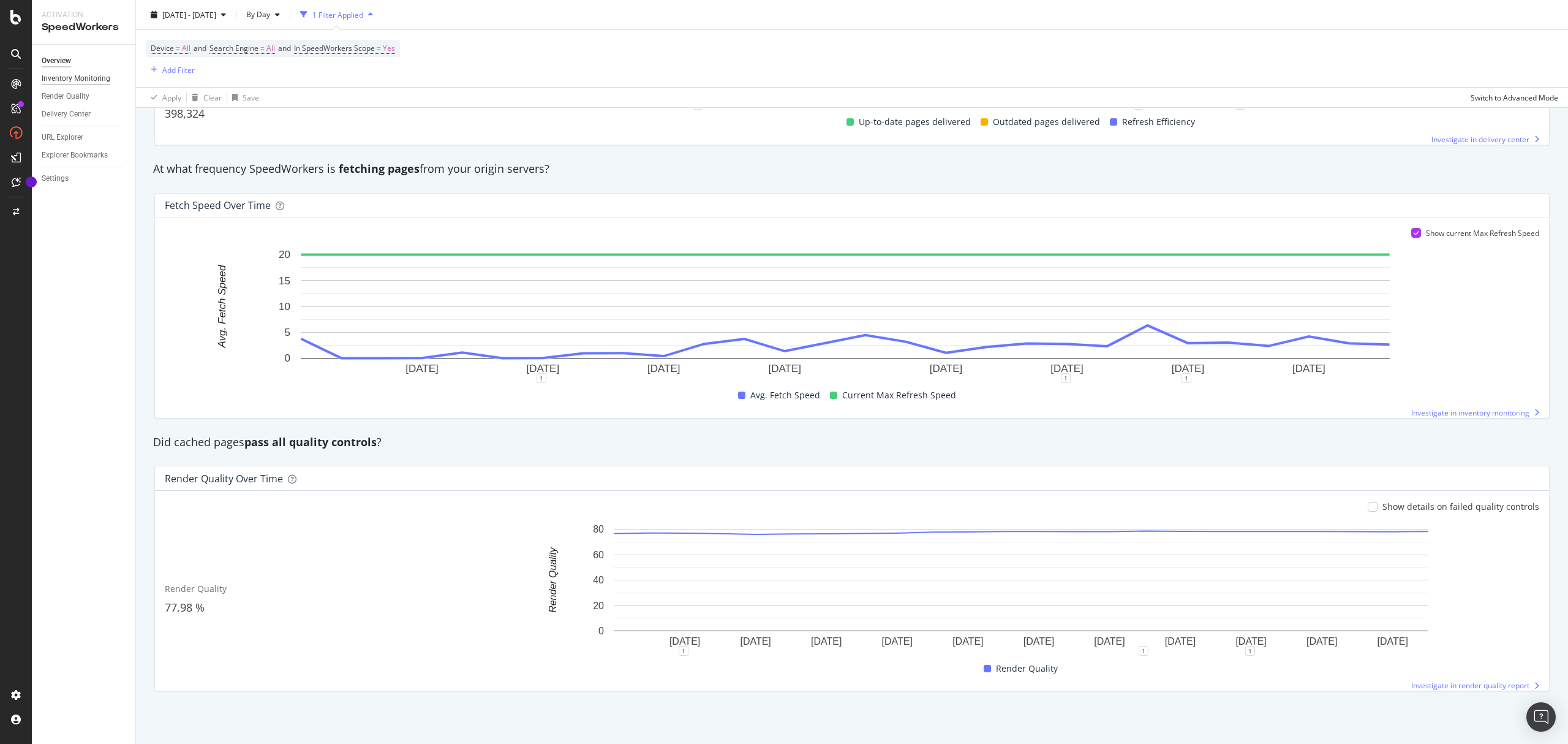
click at [81, 81] on div "Inventory Monitoring" at bounding box center [76, 78] width 68 height 13
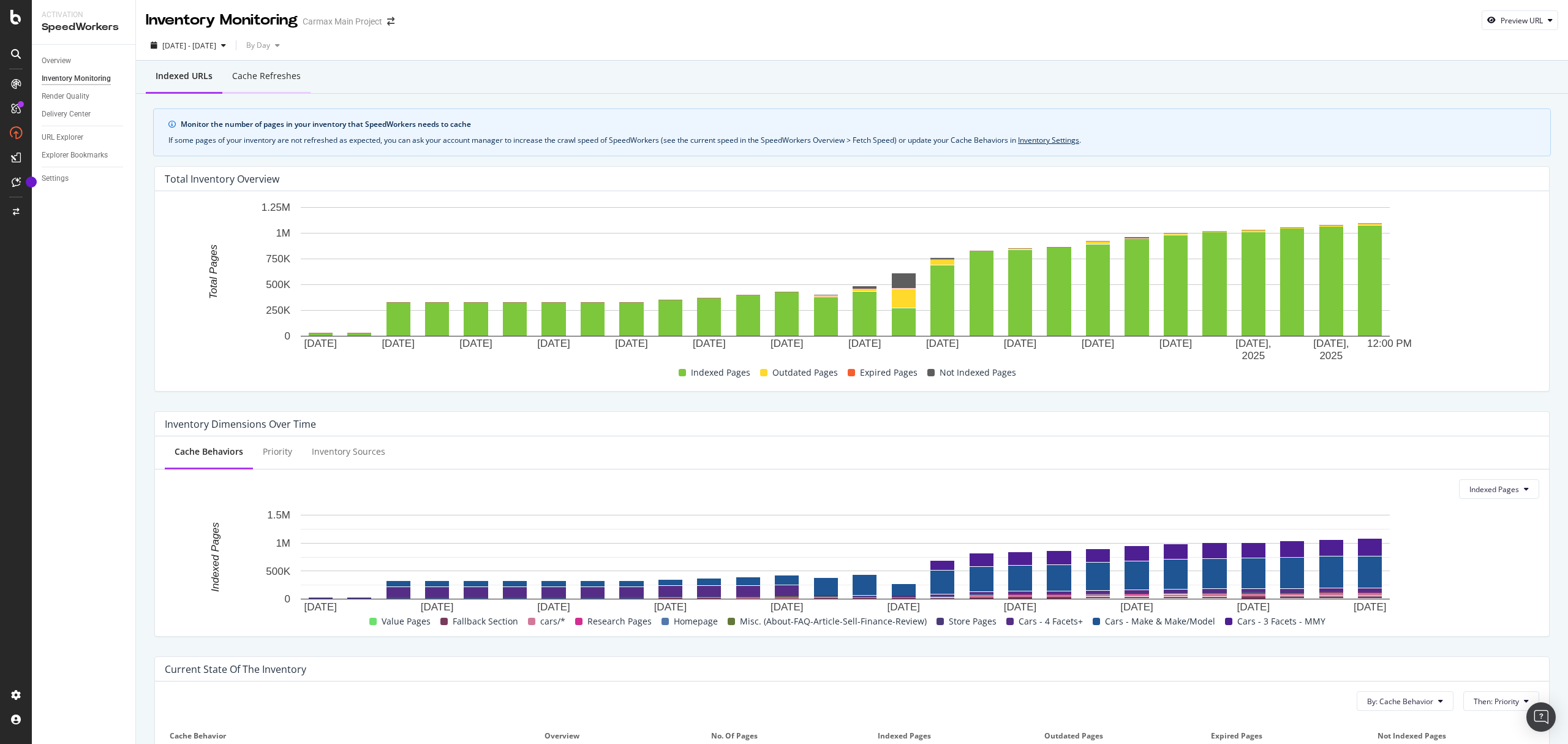
click at [272, 72] on div "Cache refreshes" at bounding box center [266, 76] width 68 height 12
